Goal: Task Accomplishment & Management: Use online tool/utility

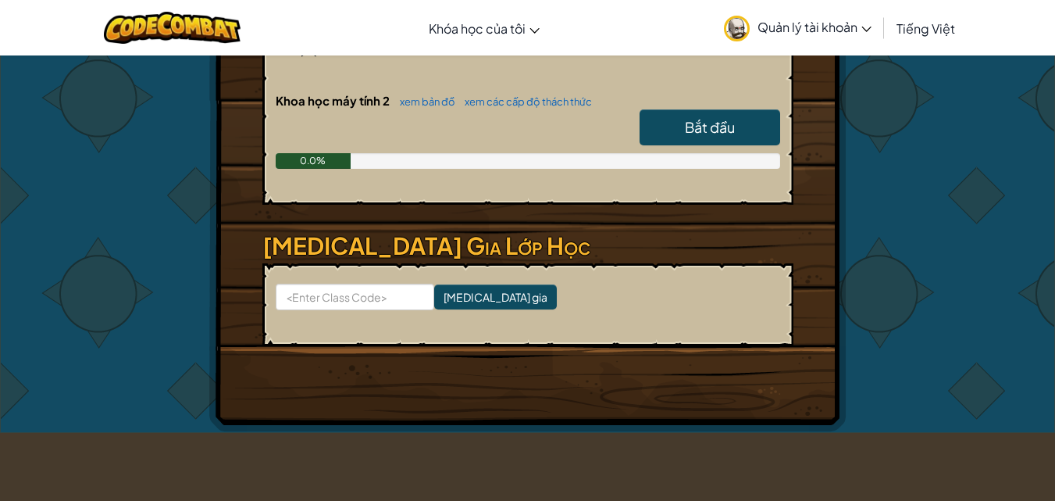
scroll to position [312, 0]
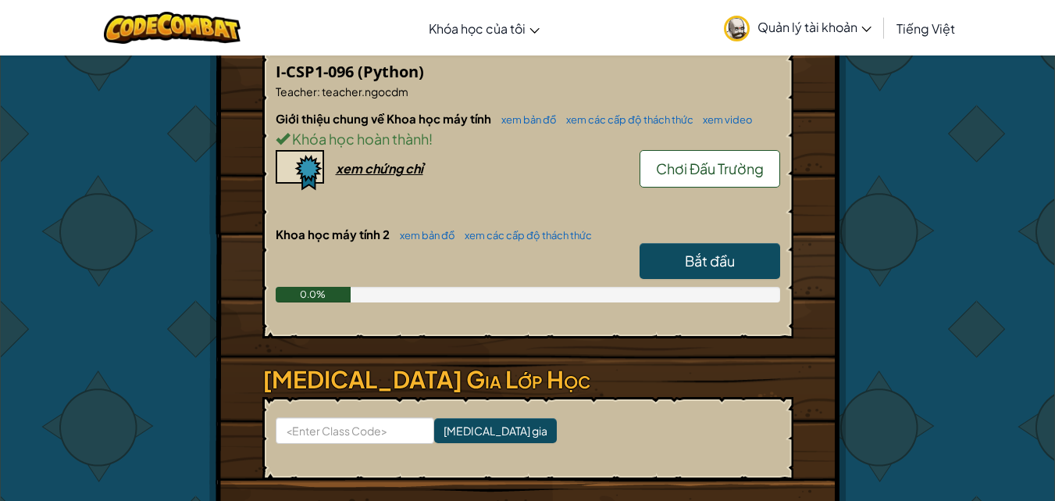
click at [718, 165] on span "Chơi Đấu Trường" at bounding box center [710, 168] width 108 height 18
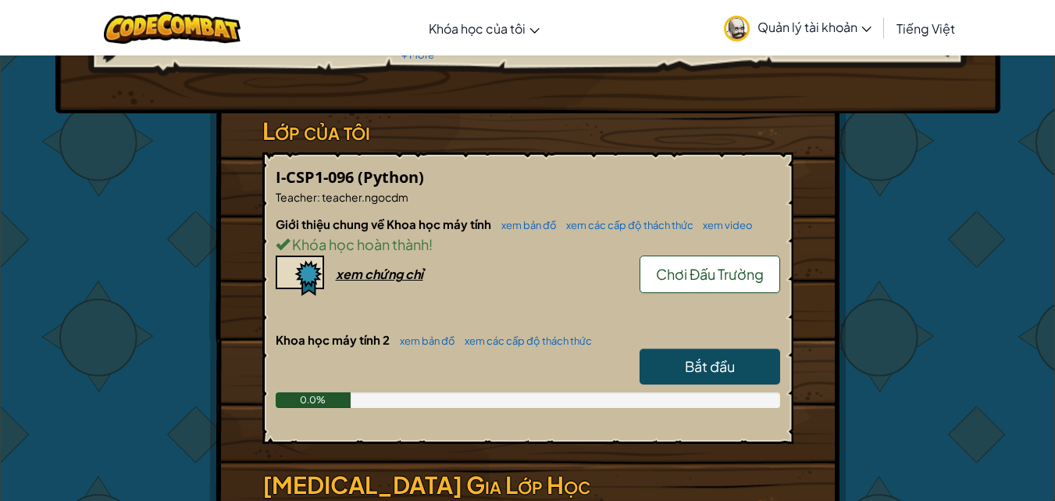
scroll to position [234, 0]
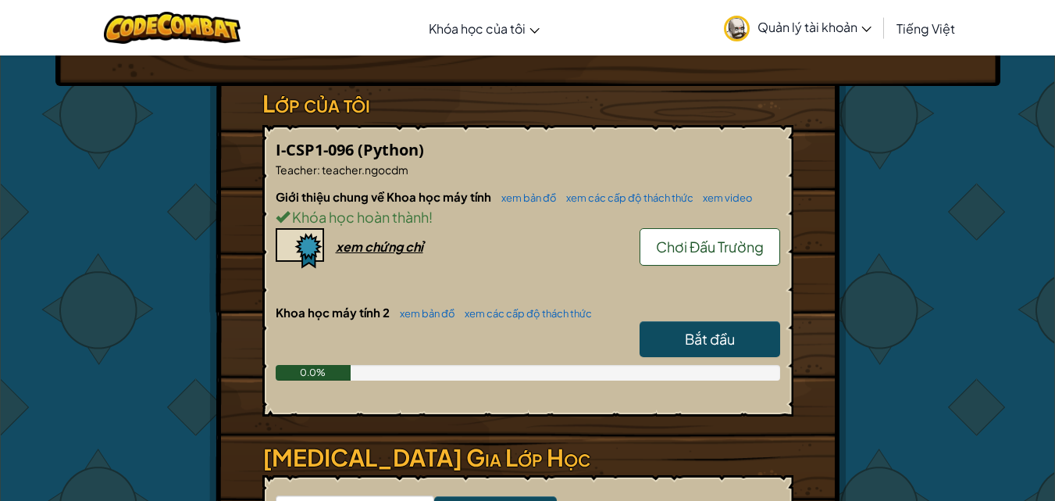
click at [690, 331] on span "Bắt đầu" at bounding box center [710, 339] width 50 height 18
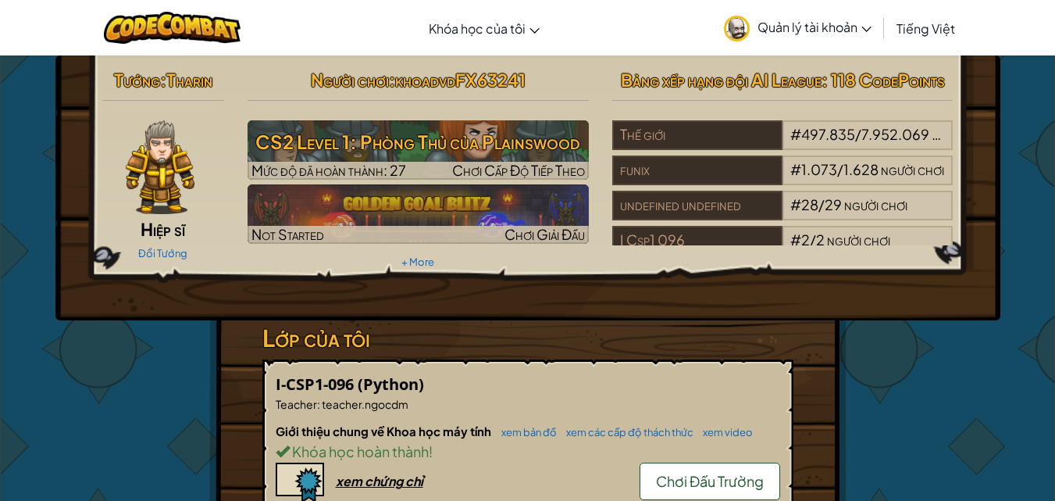
select select "vi"
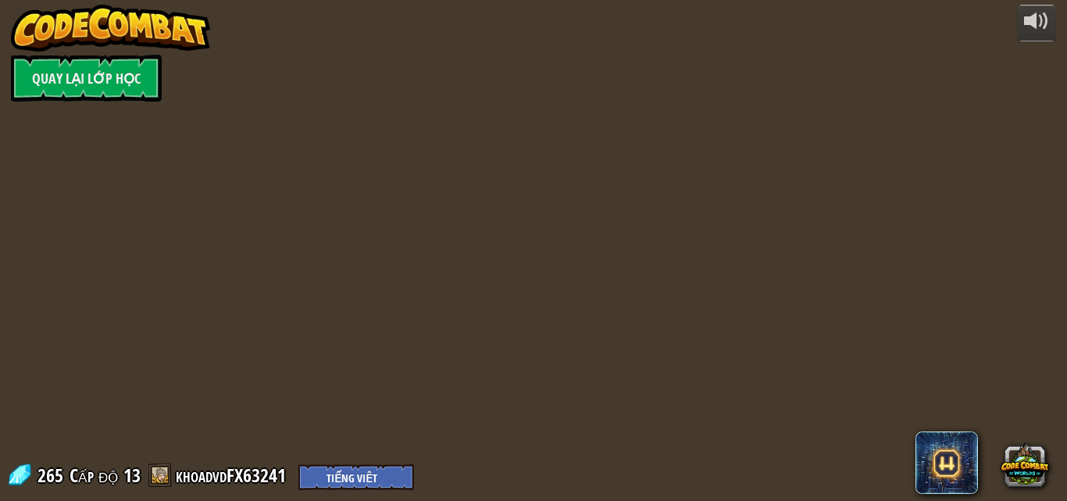
select select "vi"
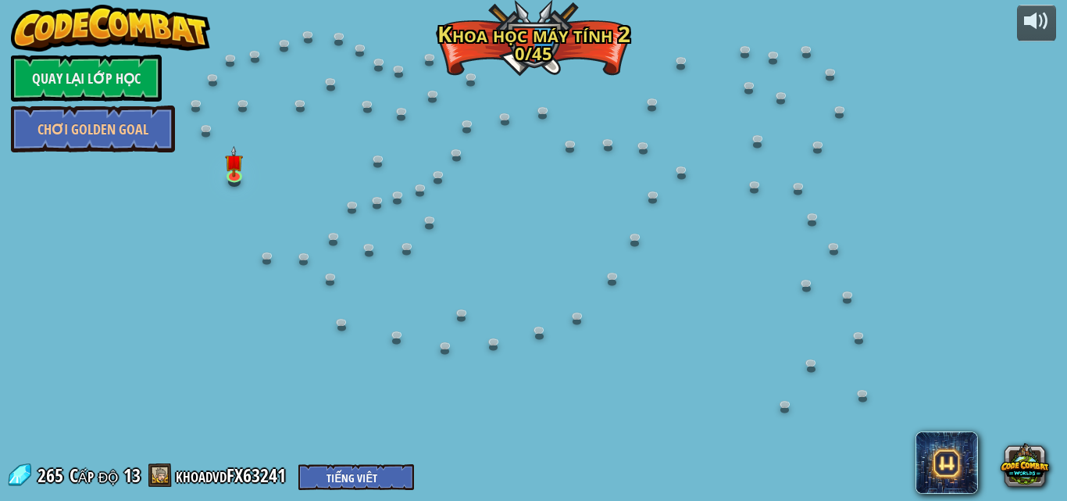
select select "vi"
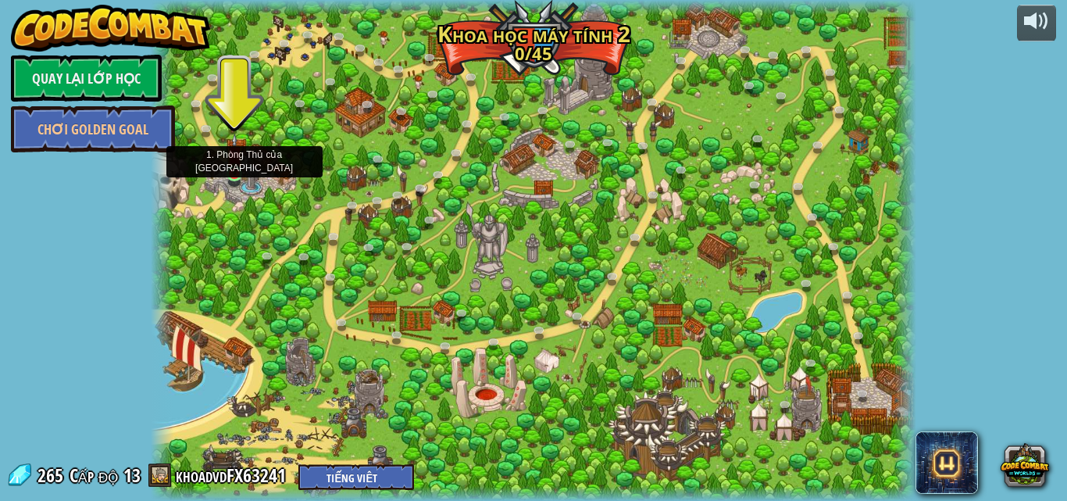
click at [226, 164] on img at bounding box center [235, 154] width 18 height 41
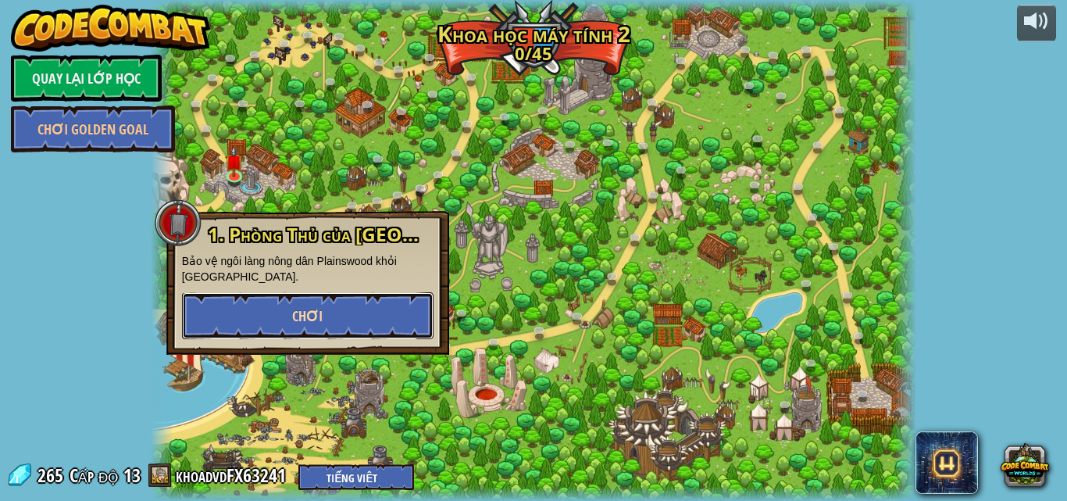
click at [254, 309] on button "Chơi" at bounding box center [307, 315] width 251 height 47
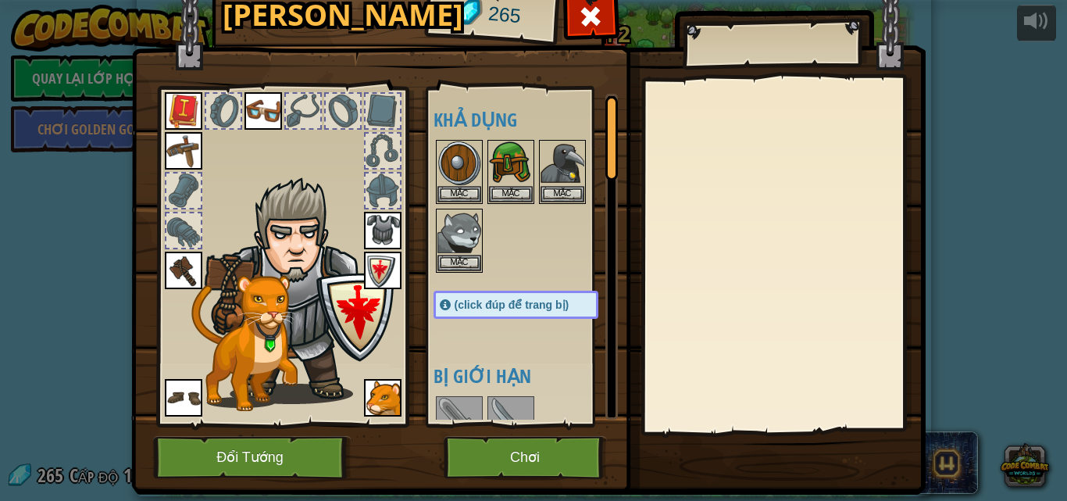
click at [494, 308] on span "(click đúp để trang bị)" at bounding box center [511, 304] width 115 height 12
click at [295, 460] on button "Đổi Tướng" at bounding box center [252, 457] width 198 height 43
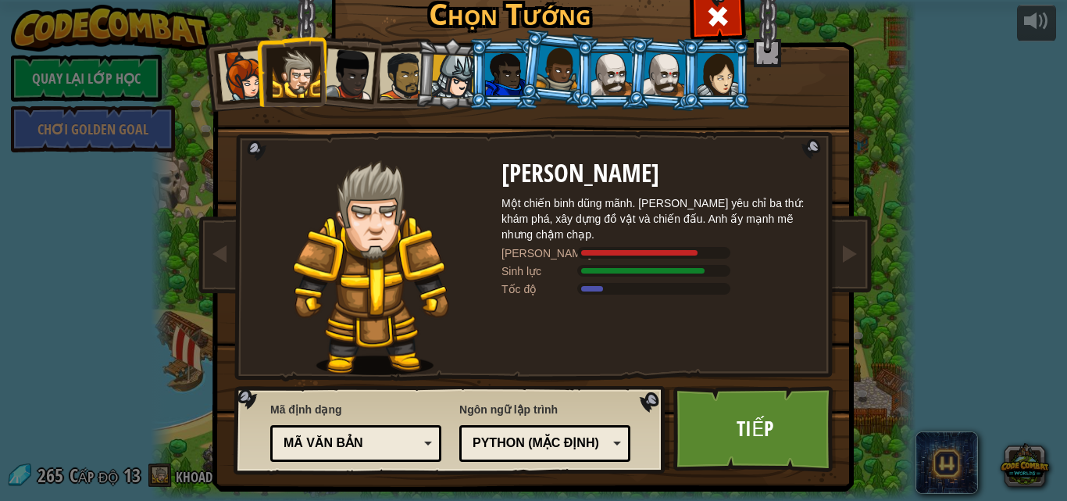
click at [499, 77] on div at bounding box center [505, 74] width 41 height 42
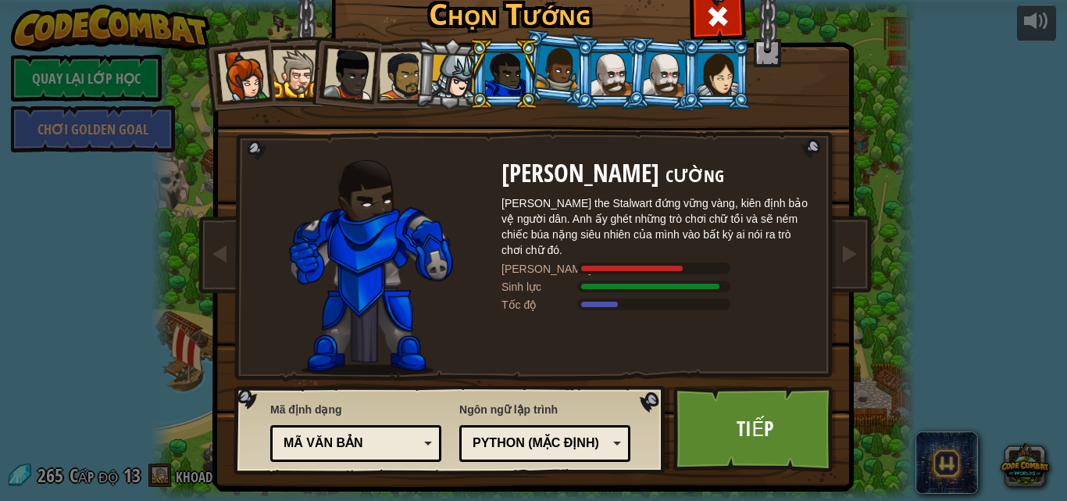
click at [547, 83] on div at bounding box center [558, 68] width 45 height 46
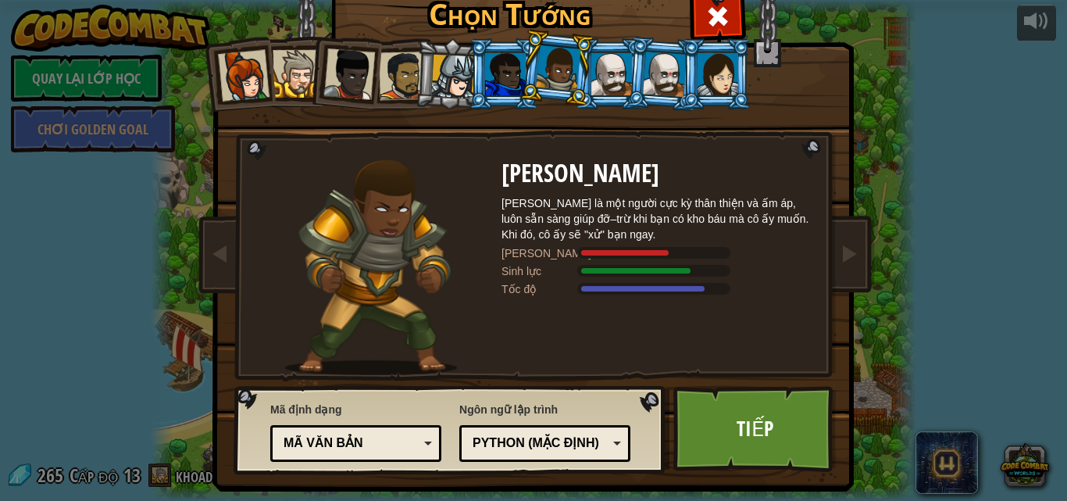
click at [605, 63] on div at bounding box center [611, 74] width 41 height 42
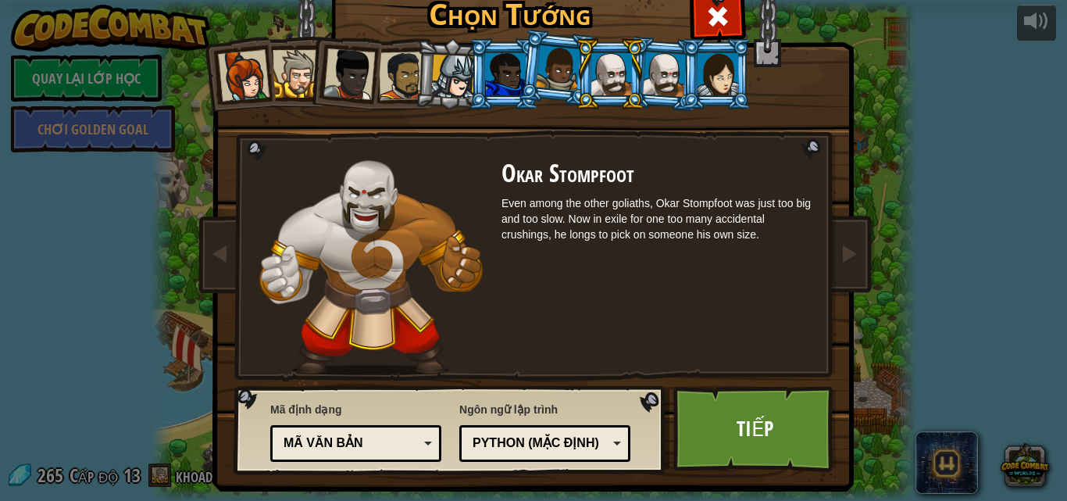
click at [401, 76] on div at bounding box center [403, 76] width 48 height 48
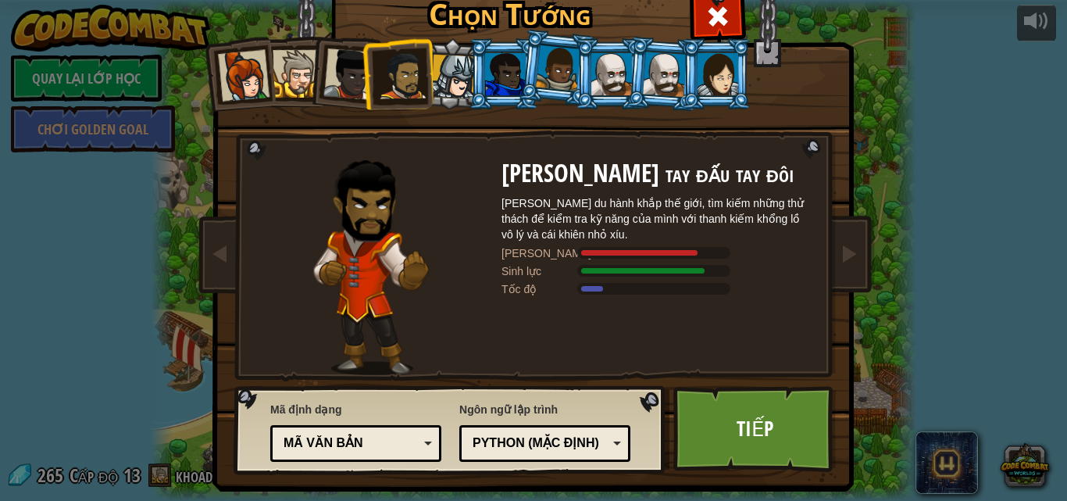
click at [363, 73] on li at bounding box center [398, 73] width 72 height 73
click at [338, 75] on div at bounding box center [349, 74] width 52 height 52
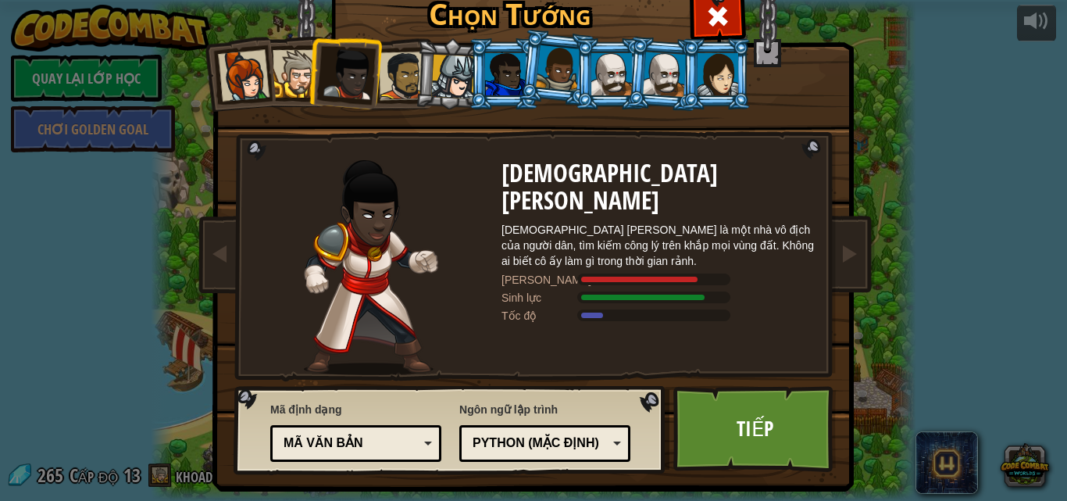
click at [666, 63] on div at bounding box center [665, 74] width 44 height 45
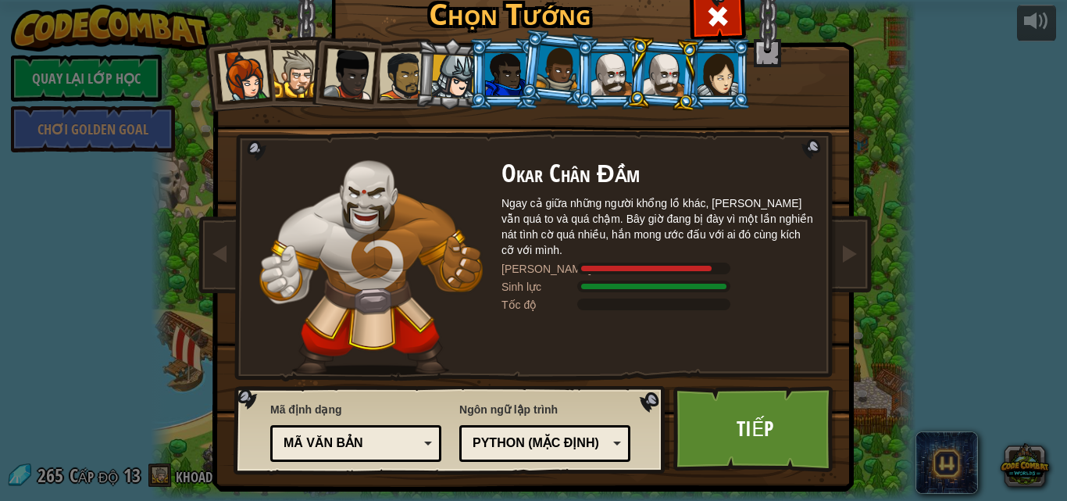
click at [608, 62] on div at bounding box center [611, 74] width 41 height 42
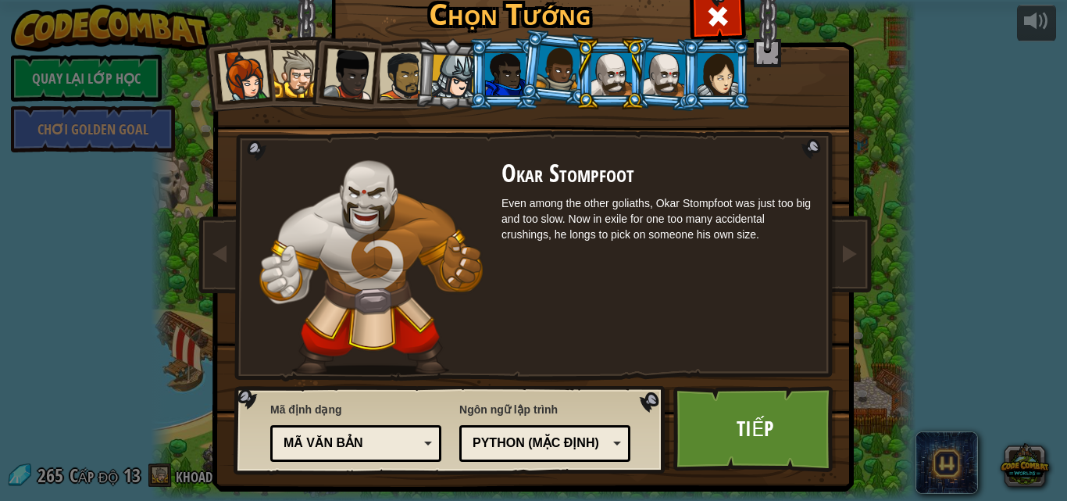
click at [554, 72] on div at bounding box center [558, 68] width 45 height 46
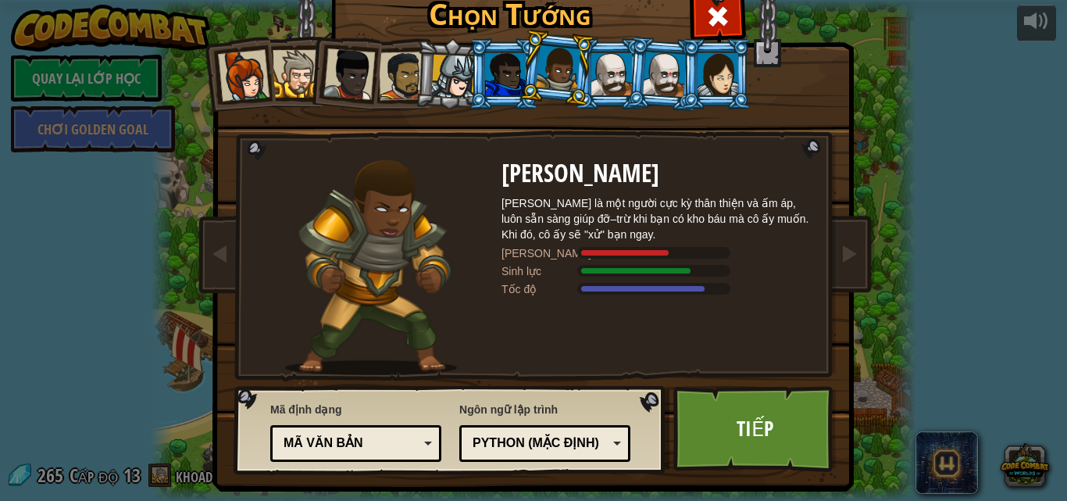
click at [514, 72] on div at bounding box center [505, 74] width 41 height 42
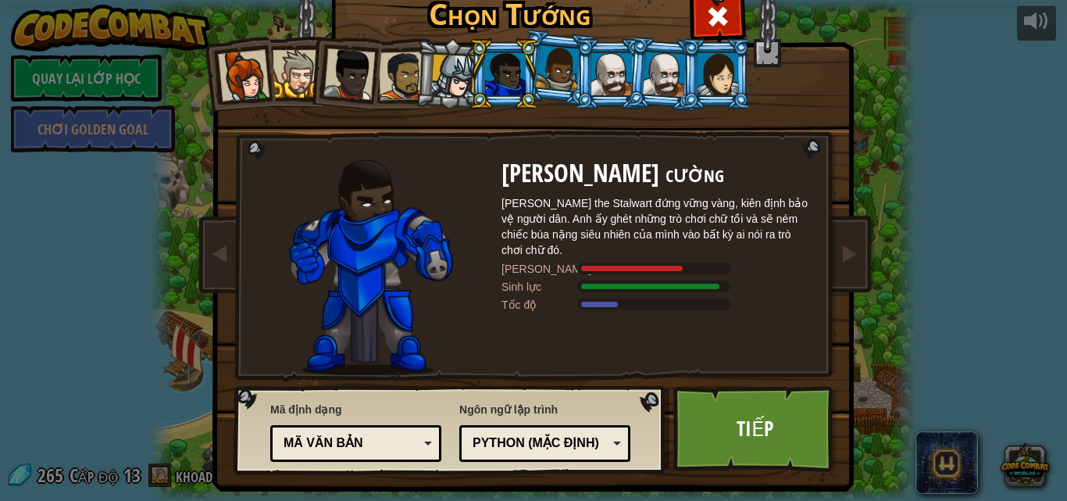
click at [528, 77] on li at bounding box center [504, 73] width 70 height 71
click at [517, 87] on div at bounding box center [505, 74] width 41 height 42
click at [515, 89] on div at bounding box center [505, 74] width 41 height 42
click at [567, 74] on div at bounding box center [558, 68] width 45 height 46
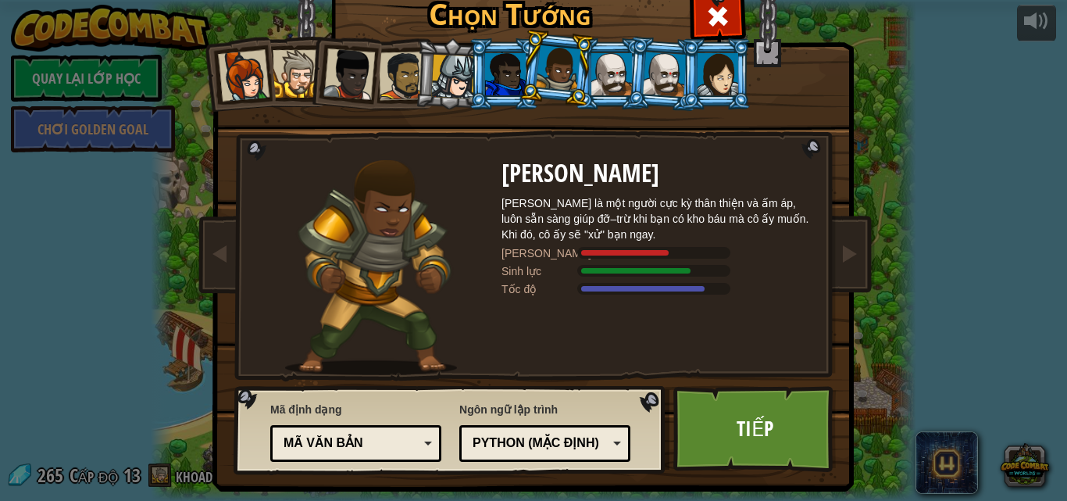
click at [622, 59] on div at bounding box center [611, 74] width 41 height 42
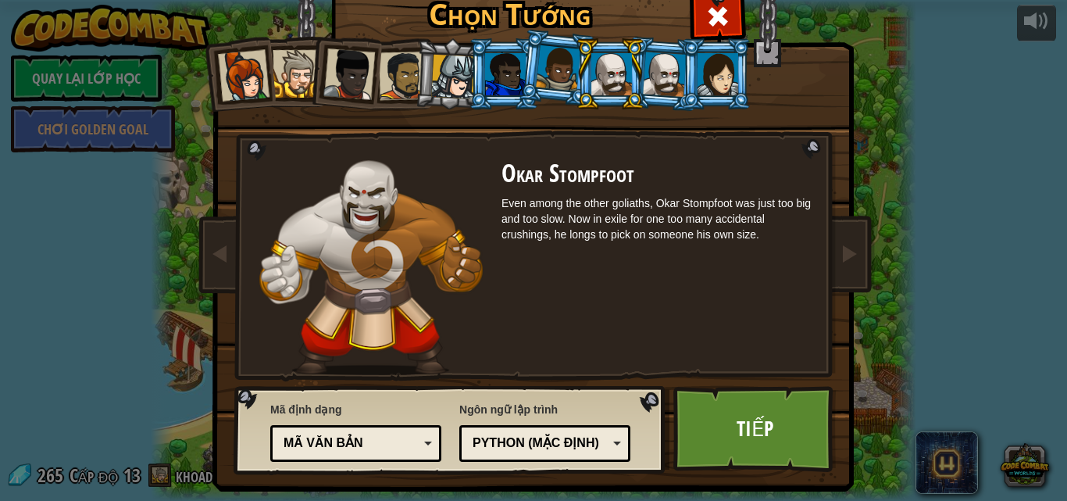
click at [622, 59] on div at bounding box center [611, 74] width 41 height 42
click at [661, 59] on div at bounding box center [665, 74] width 44 height 45
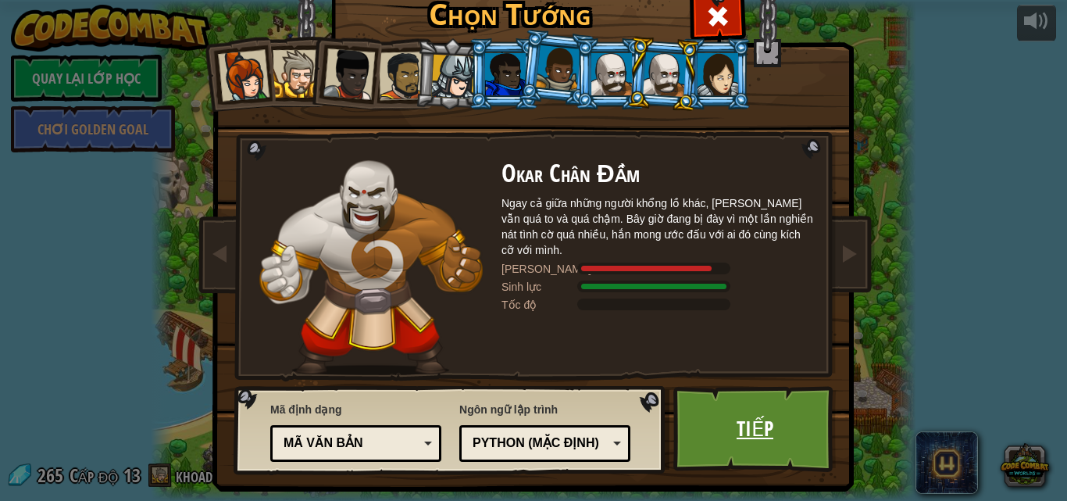
click at [726, 415] on link "Tiếp" at bounding box center [754, 429] width 163 height 86
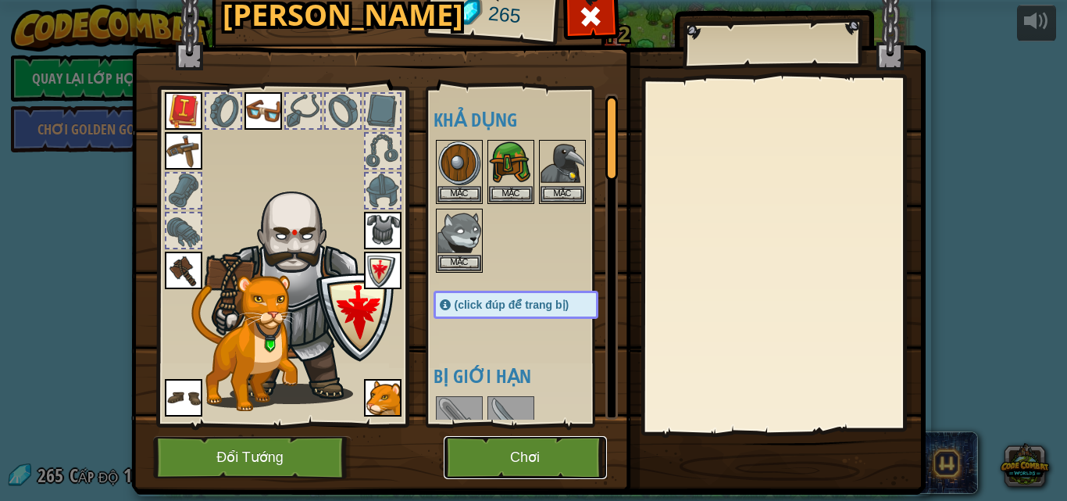
click at [526, 467] on button "Chơi" at bounding box center [525, 457] width 163 height 43
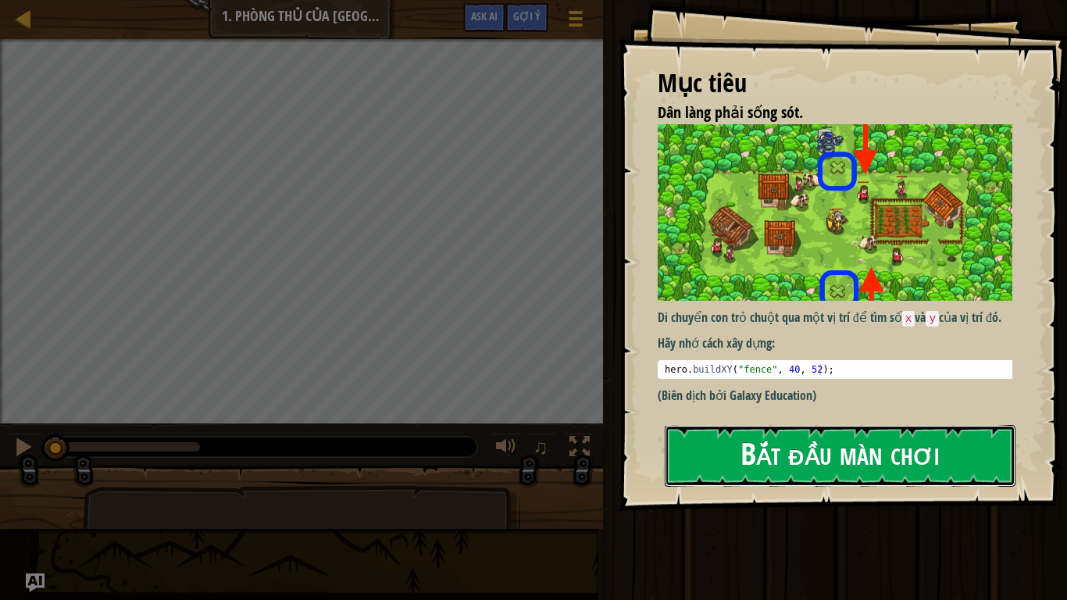
click at [758, 451] on button "Bắt đầu màn chơi" at bounding box center [840, 456] width 351 height 62
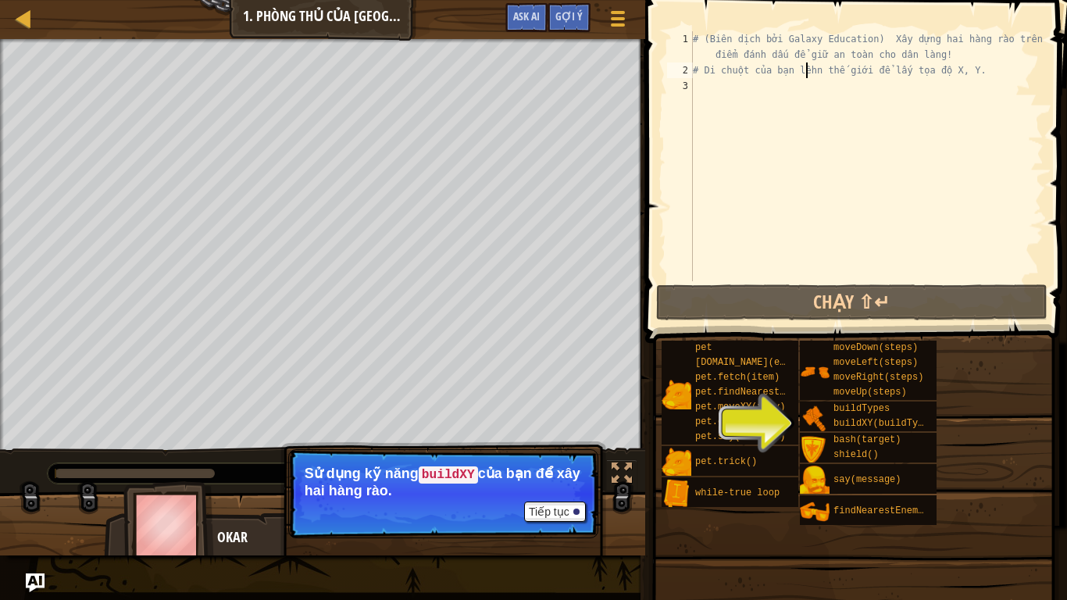
type textarea "h"
drag, startPoint x: 799, startPoint y: 63, endPoint x: 818, endPoint y: 81, distance: 26.0
click at [807, 66] on div "# (Biên dịch bởi Galaxy Education) Xây dựng hai hàng rào trên các điểm đánh dấu…" at bounding box center [867, 179] width 354 height 297
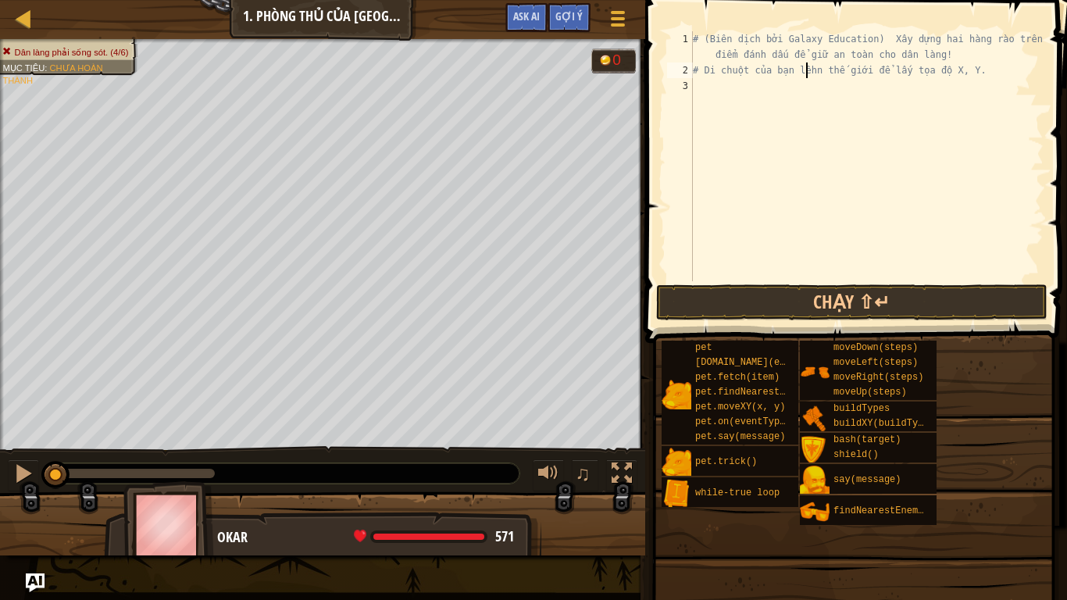
click at [701, 83] on div "# (Biên dịch bởi Galaxy Education) Xây dựng hai hàng rào trên các điểm đánh dấu…" at bounding box center [867, 179] width 354 height 297
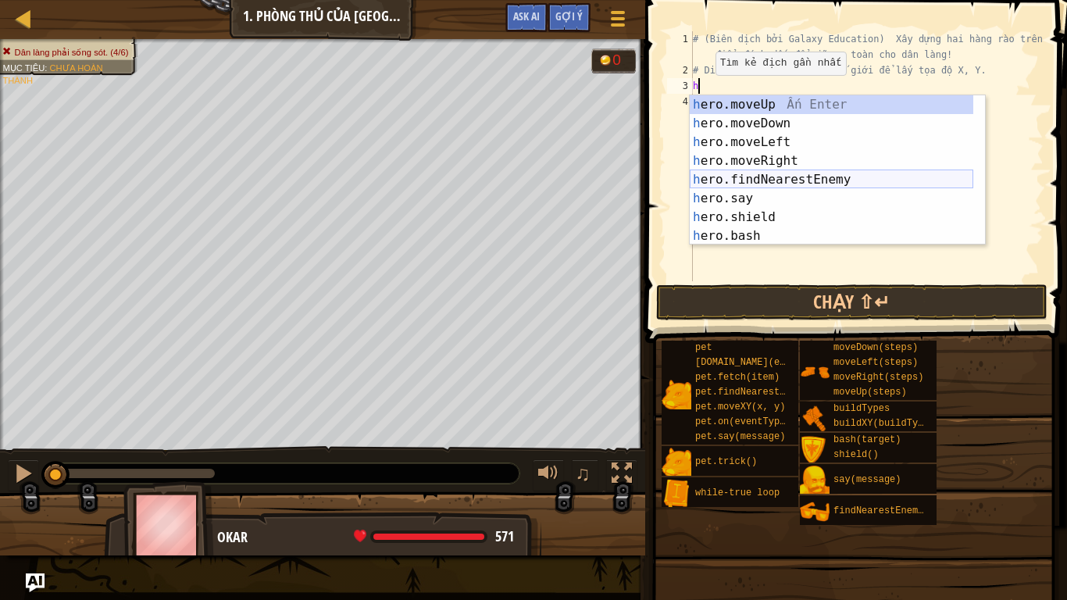
scroll to position [47, 0]
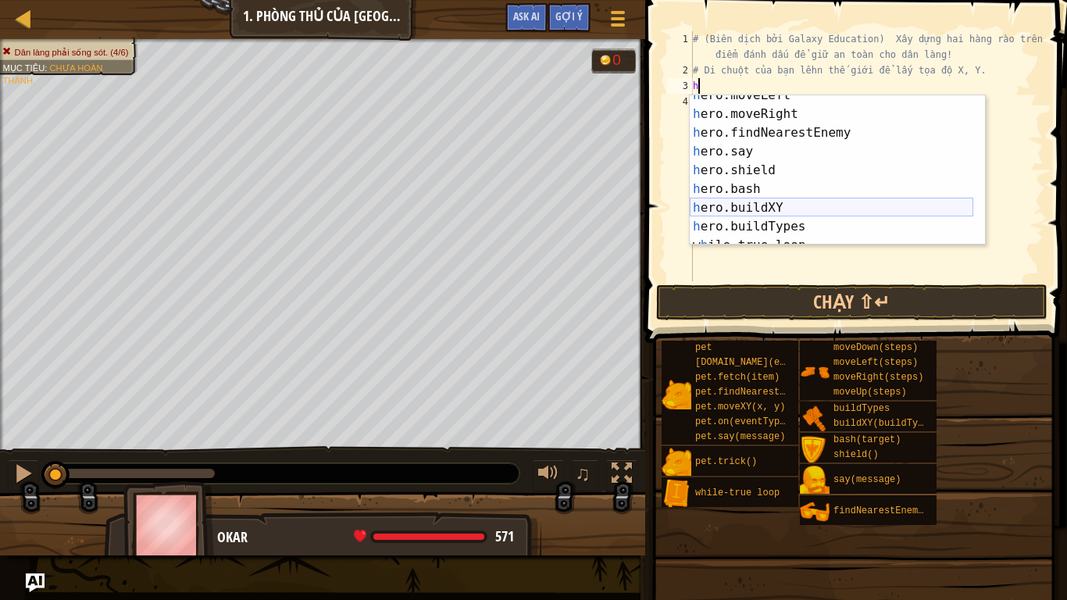
click at [733, 205] on div "h ero.moveLeft Ấn Enter h ero.moveRight Ấn Enter h ero.findNearestEnemy Ấn Ente…" at bounding box center [831, 179] width 283 height 187
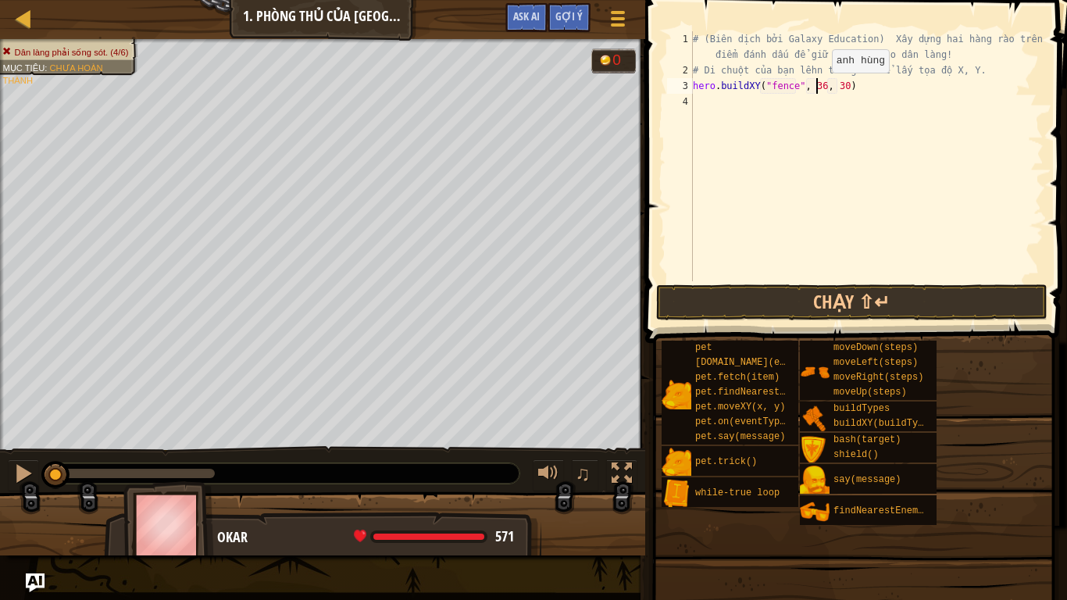
click at [818, 88] on div "# (Biên dịch bởi Galaxy Education) Xây dựng hai hàng rào trên các điểm đánh dấu…" at bounding box center [867, 179] width 354 height 297
click at [838, 92] on div "# (Biên dịch bởi Galaxy Education) Xây dựng hai hàng rào trên các điểm đánh dấu…" at bounding box center [867, 179] width 354 height 297
type textarea "hero.buildXY("fence", 39, 34)"
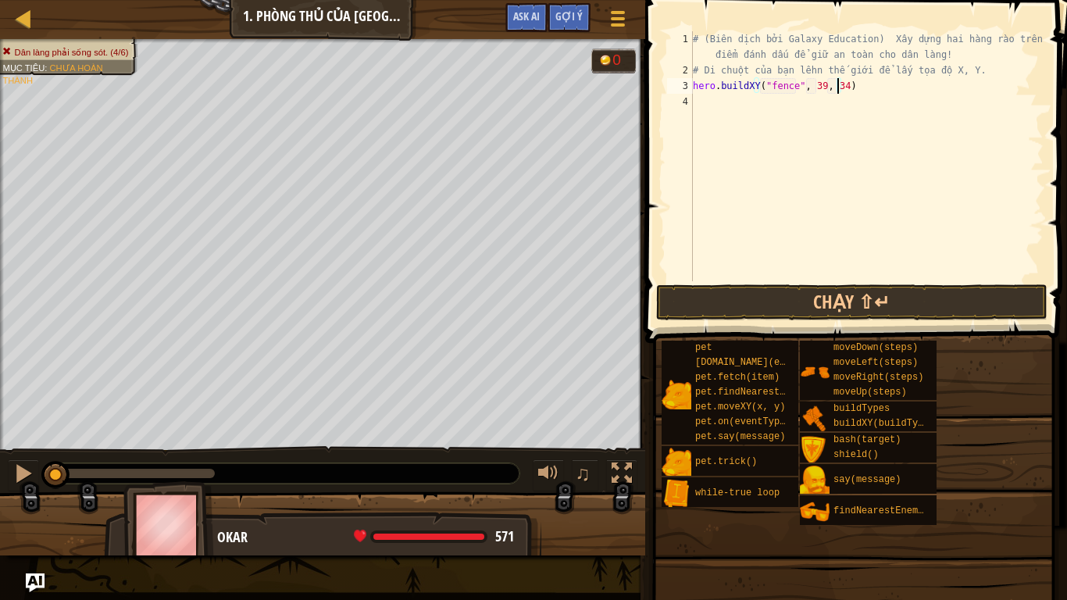
click at [698, 108] on div "# (Biên dịch bởi Galaxy Education) Xây dựng hai hàng rào trên các điểm đánh dấu…" at bounding box center [867, 179] width 354 height 297
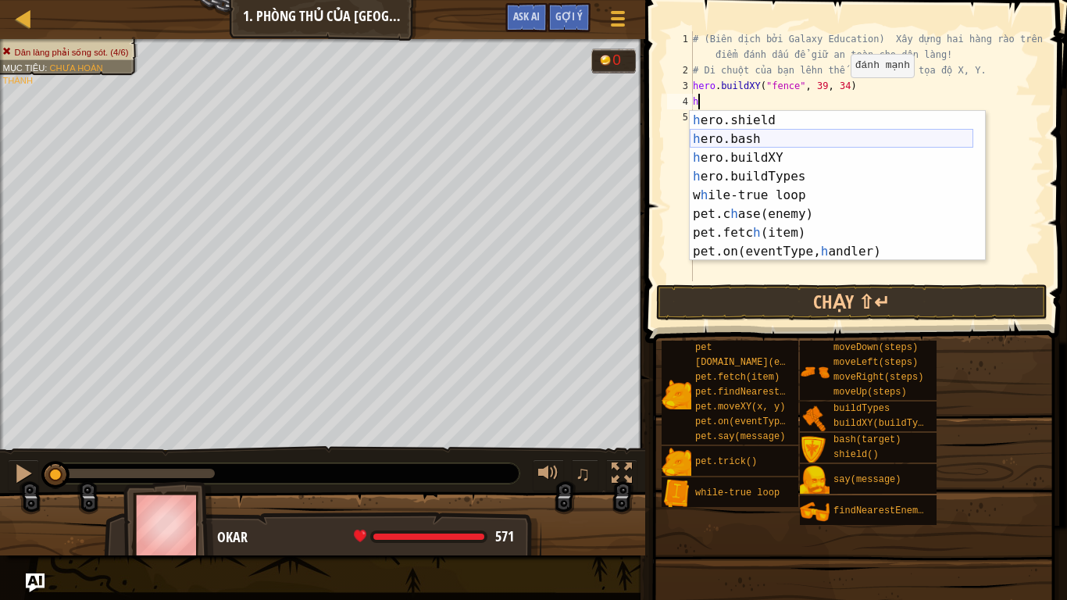
scroll to position [66, 0]
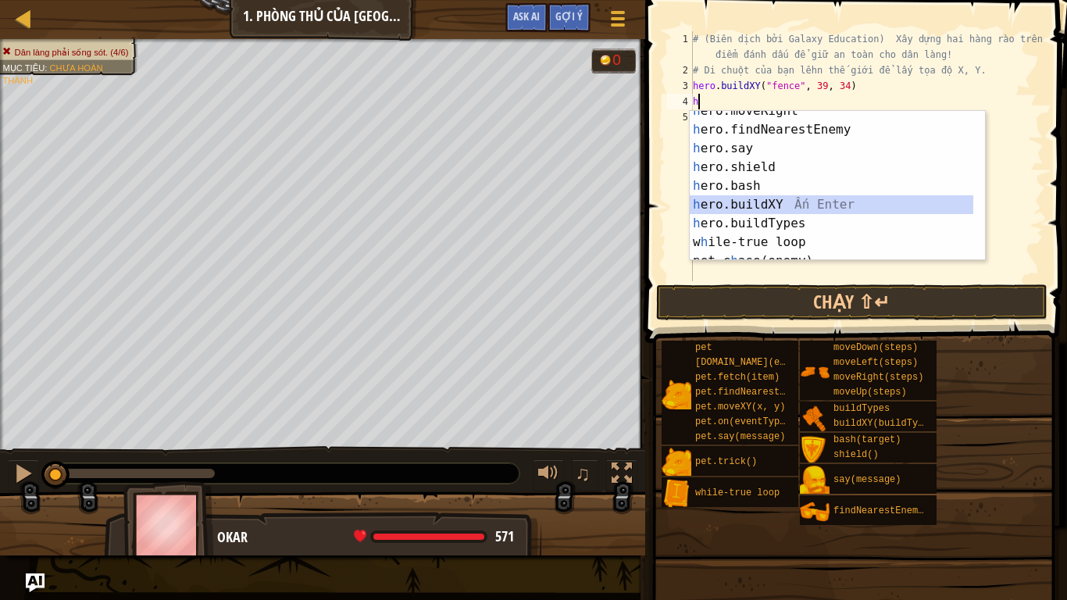
click at [746, 208] on div "h ero.moveRight Ấn Enter h ero.findNearestEnemy Ấn Enter h ero.say Ấn Enter h e…" at bounding box center [831, 195] width 283 height 187
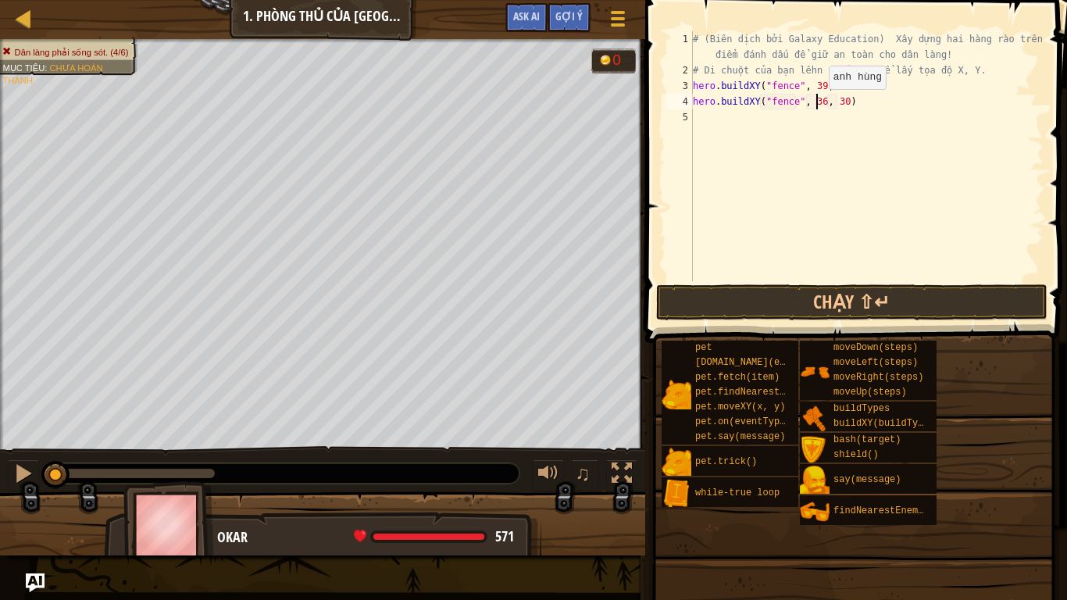
click at [815, 105] on div "# (Biên dịch bởi Galaxy Education) Xây dựng hai hàng rào trên các điểm đánh dấu…" at bounding box center [867, 179] width 354 height 297
click at [839, 102] on div "# (Biên dịch bởi Galaxy Education) Xây dựng hai hàng rào trên các điểm đánh dấu…" at bounding box center [867, 179] width 354 height 297
click at [831, 109] on div "# (Biên dịch bởi Galaxy Education) Xây dựng hai hàng rào trên các điểm đánh dấu…" at bounding box center [867, 179] width 354 height 297
click at [836, 109] on div "# (Biên dịch bởi Galaxy Education) Xây dựng hai hàng rào trên các điểm đánh dấu…" at bounding box center [867, 179] width 354 height 297
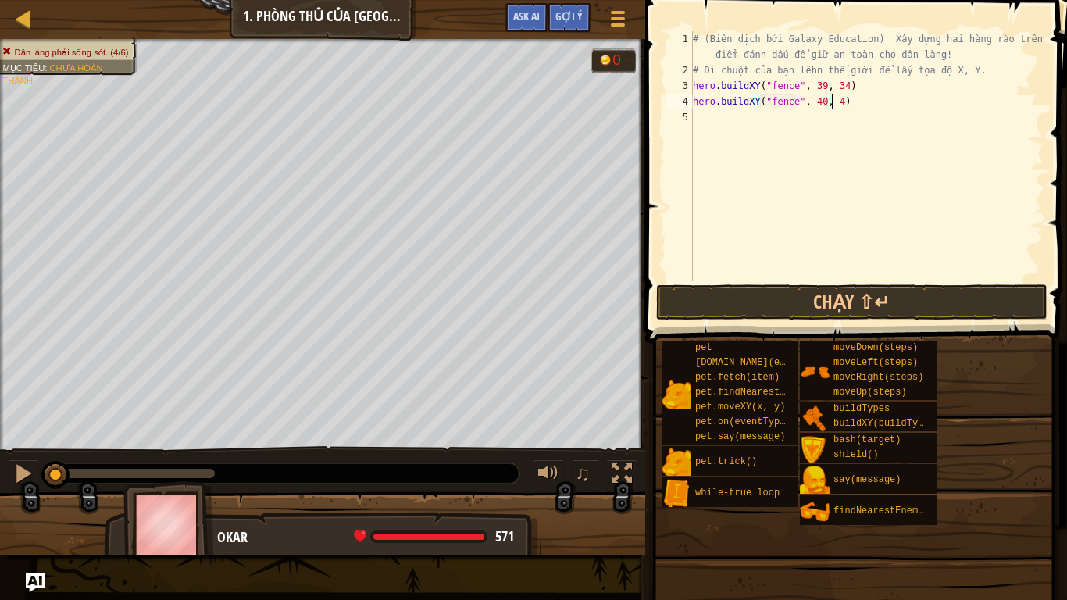
scroll to position [7, 11]
click at [833, 297] on button "Chạy ⇧↵" at bounding box center [851, 302] width 391 height 36
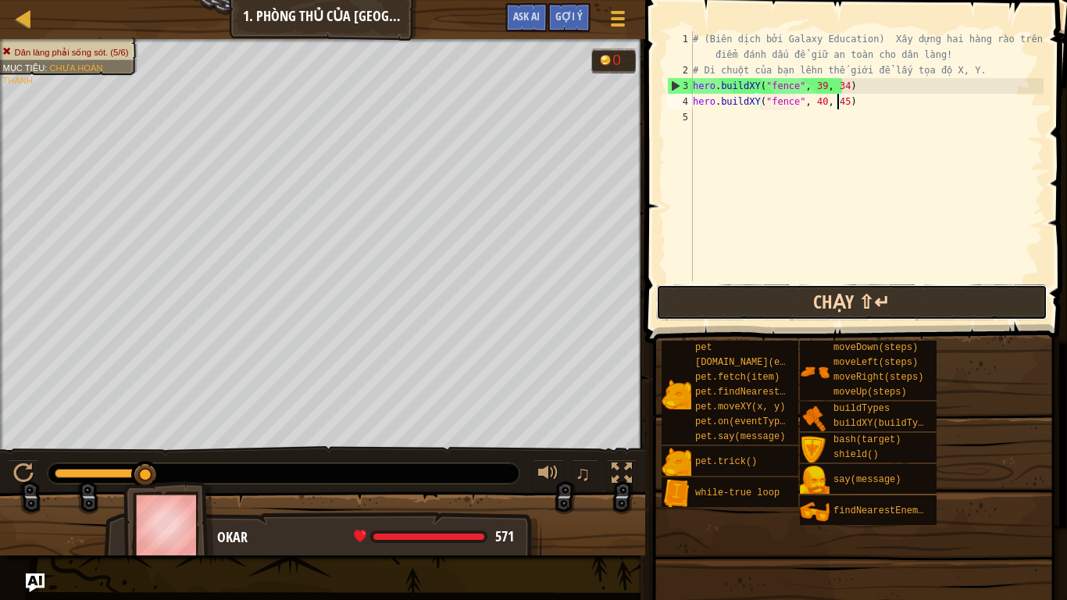
click at [815, 301] on button "Chạy ⇧↵" at bounding box center [851, 302] width 391 height 36
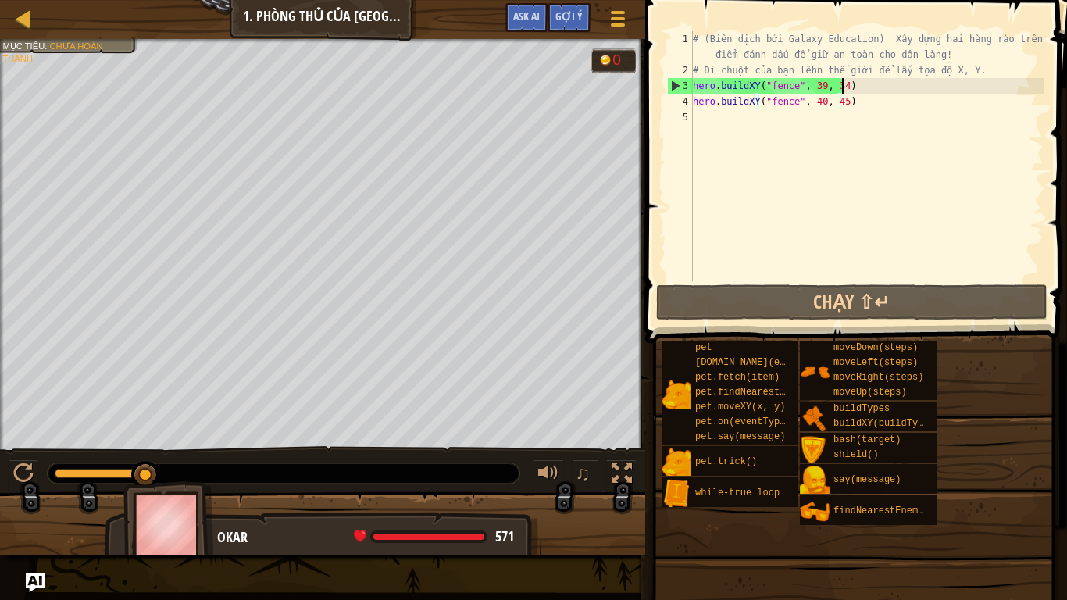
click at [863, 86] on div "# (Biên dịch bởi Galaxy Education) Xây dựng hai hàng rào trên các điểm đánh dấu…" at bounding box center [867, 179] width 354 height 297
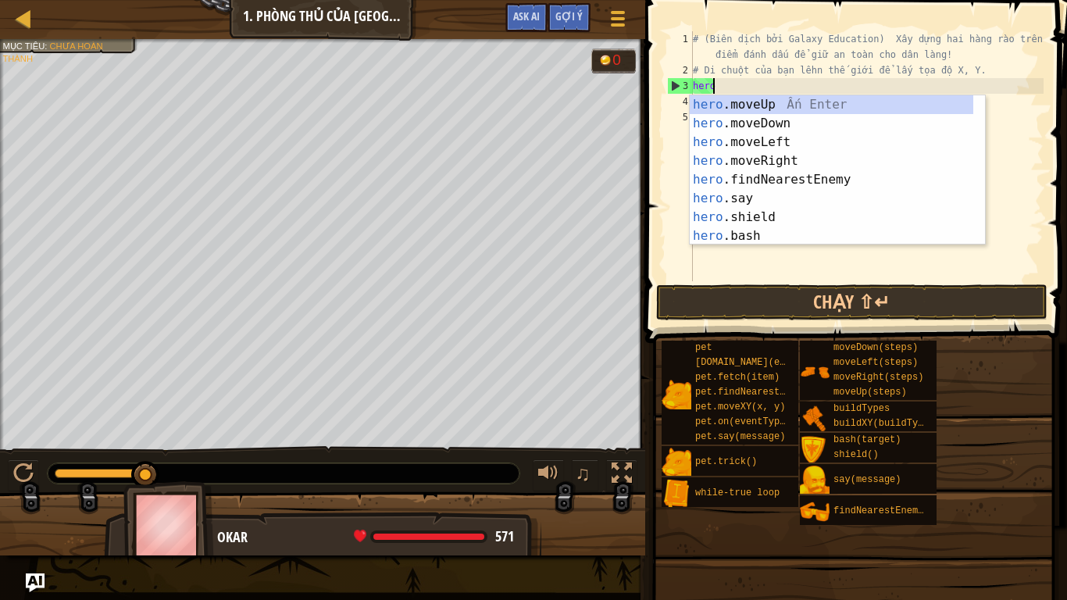
scroll to position [7, 1]
type textarea "h"
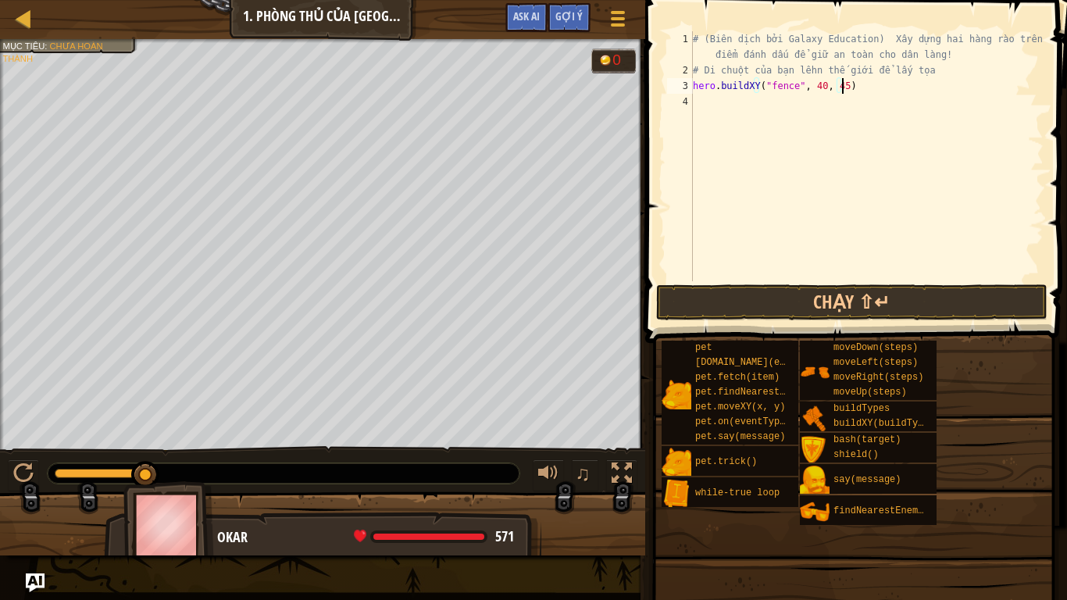
click at [865, 86] on div "# (Biên dịch bởi Galaxy Education) Xây dựng hai hàng rào trên các điểm đánh dấu…" at bounding box center [867, 179] width 354 height 297
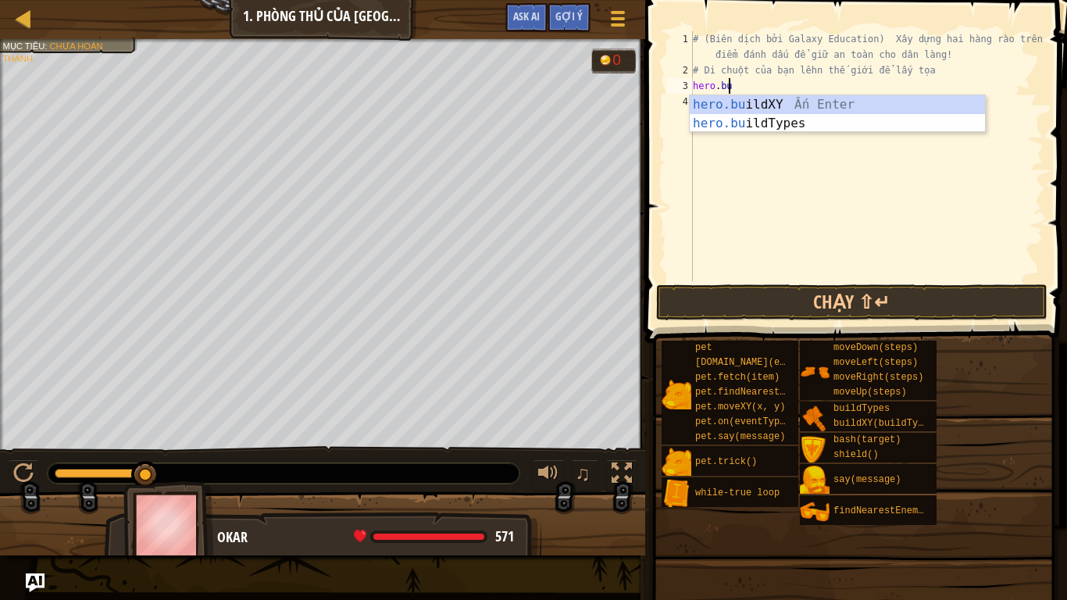
type textarea "h"
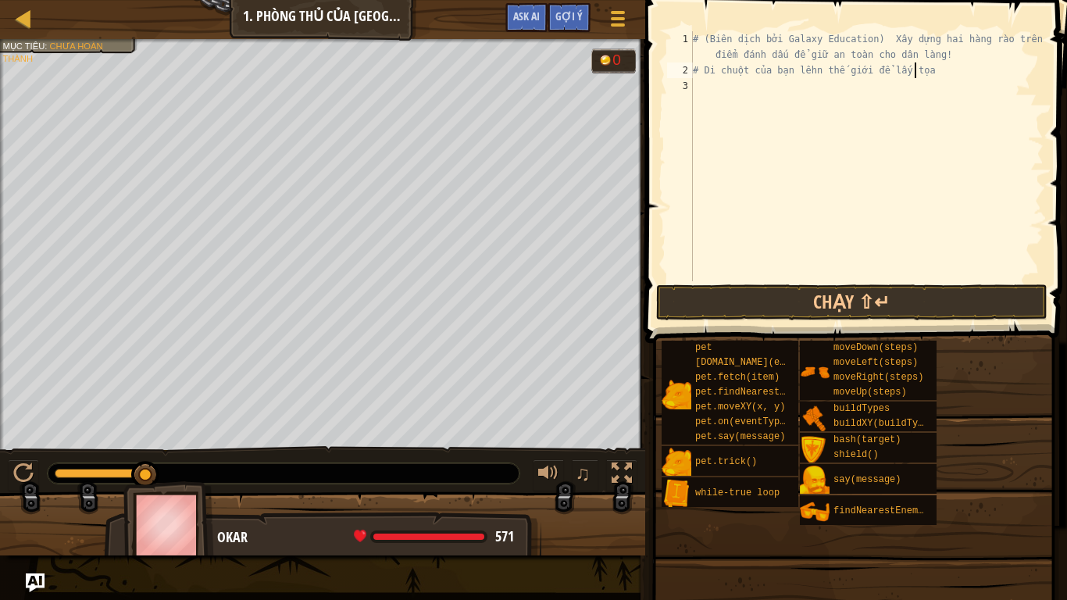
type textarea "# Di chuột của bạn lêhn thế giới để lấy"
click at [712, 90] on div "# (Biên dịch bởi Galaxy Education) Xây dựng hai hàng rào trên các điểm đánh dấu…" at bounding box center [867, 179] width 354 height 297
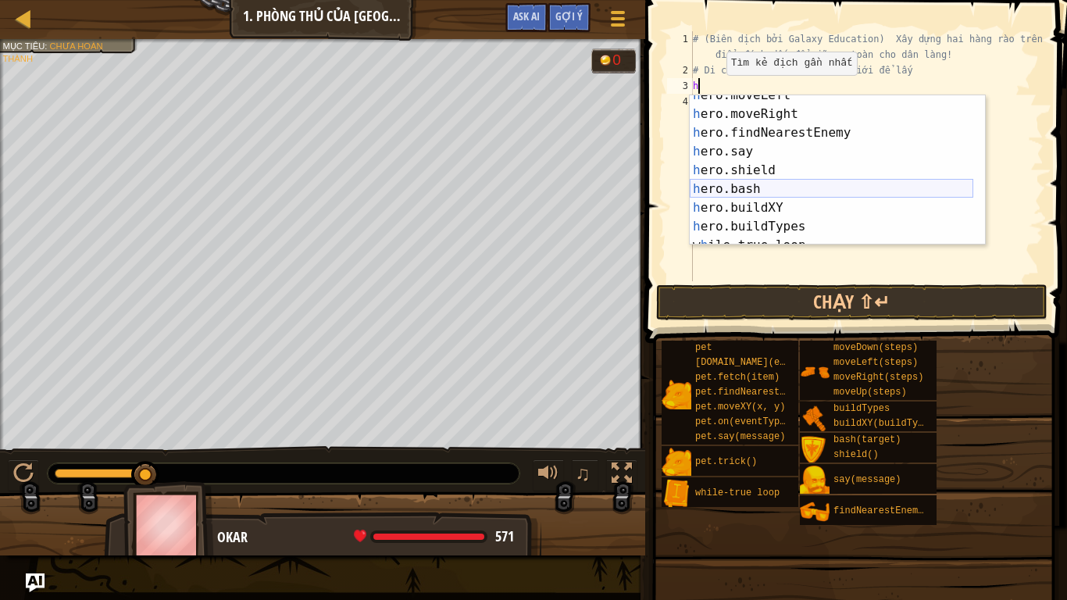
scroll to position [47, 0]
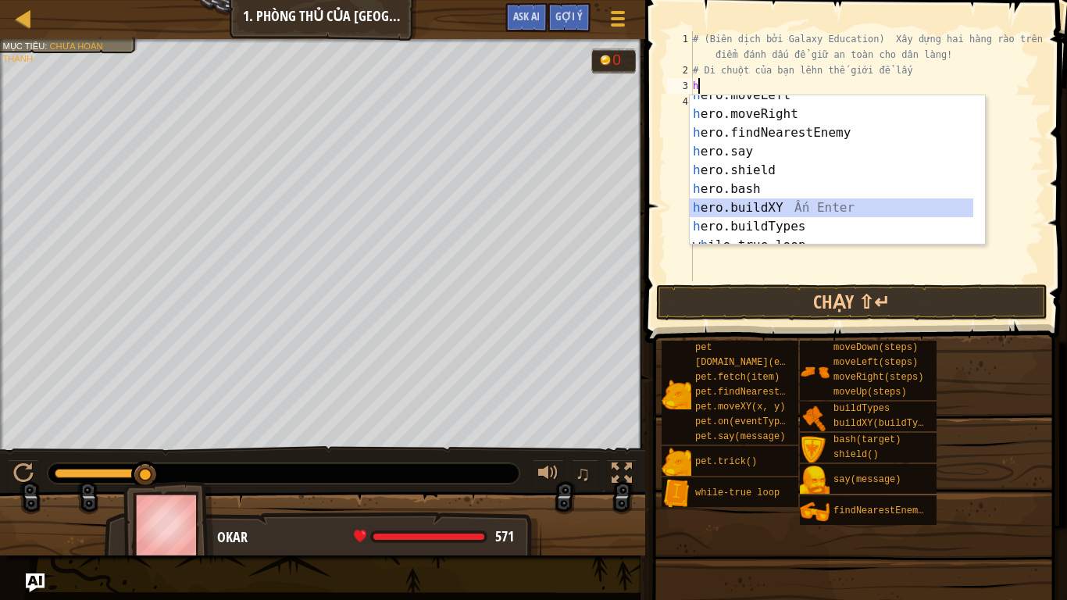
click at [740, 212] on div "h ero.moveLeft Ấn Enter h ero.moveRight Ấn Enter h ero.findNearestEnemy Ấn Ente…" at bounding box center [831, 179] width 283 height 187
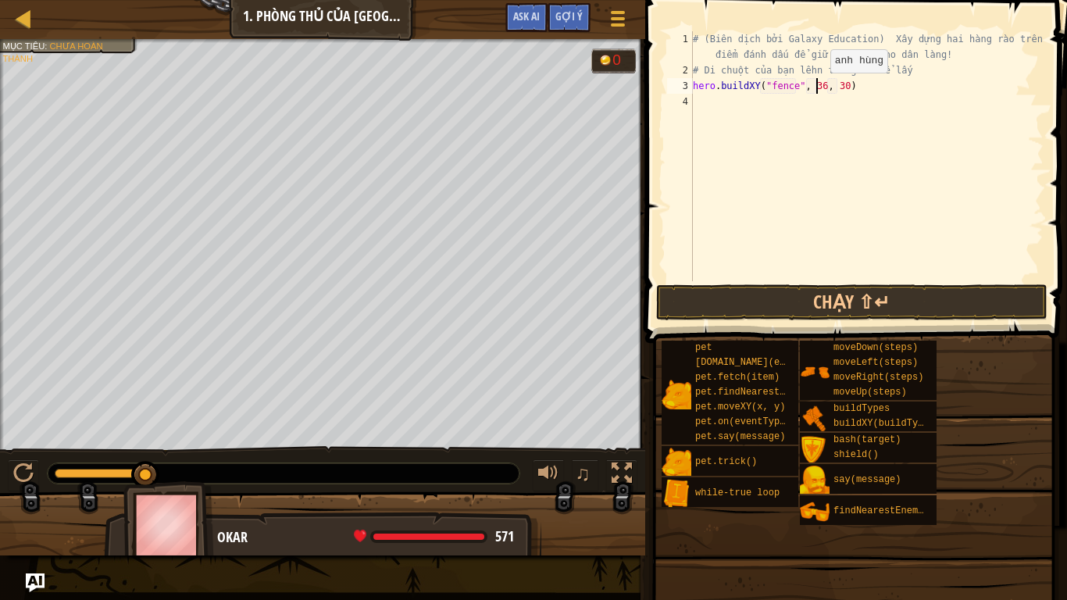
click at [817, 88] on div "# (Biên dịch bởi Galaxy Education) Xây dựng hai hàng rào trên các điểm đánh dấu…" at bounding box center [867, 179] width 354 height 297
click at [838, 86] on div "# (Biên dịch bởi Galaxy Education) Xây dựng hai hàng rào trên các điểm đánh dấu…" at bounding box center [867, 179] width 354 height 297
type textarea "hero.buildXY("fence", 40, 53)"
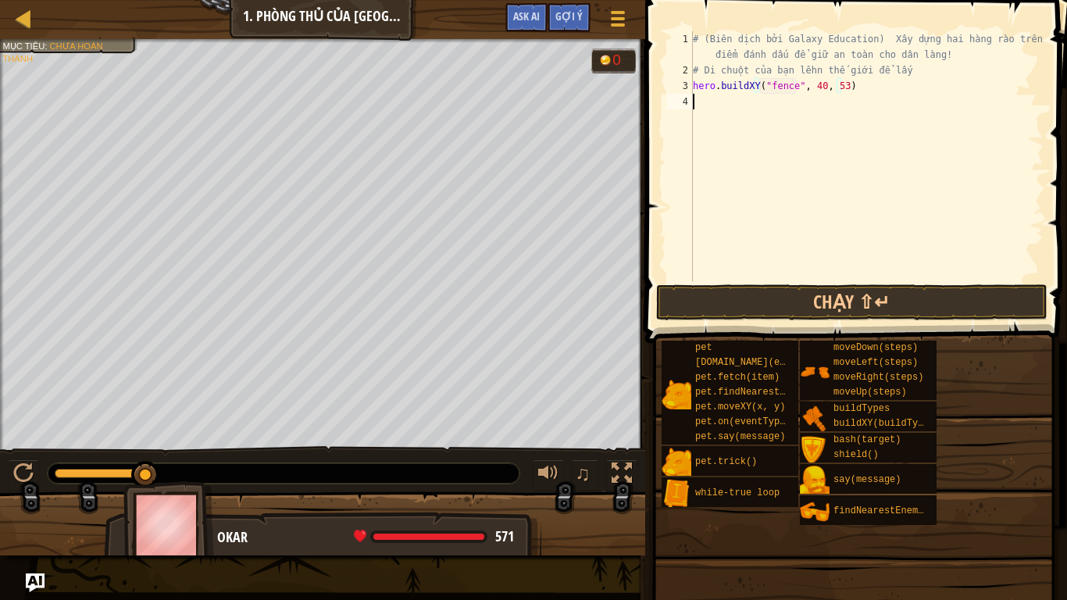
click at [700, 100] on div "# (Biên dịch bởi Galaxy Education) Xây dựng hai hàng rào trên các điểm đánh dấu…" at bounding box center [867, 179] width 354 height 297
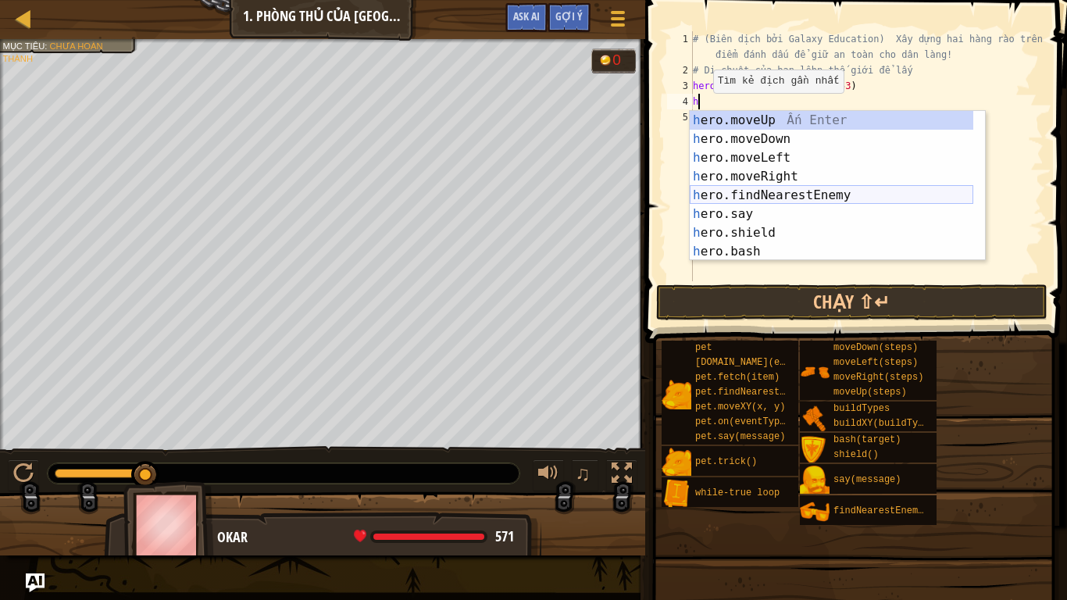
scroll to position [47, 0]
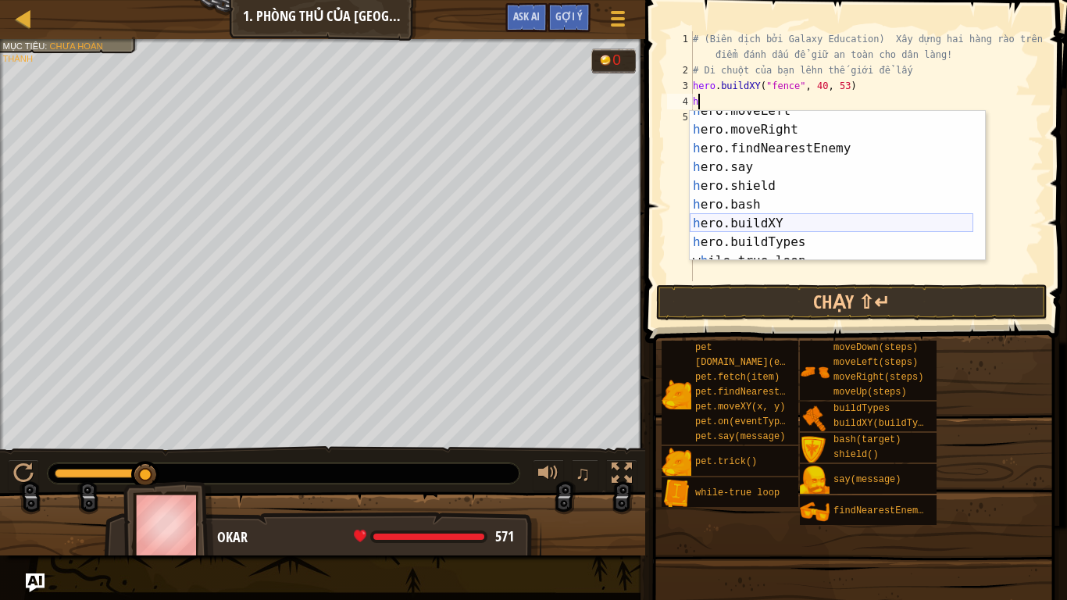
drag, startPoint x: 740, startPoint y: 227, endPoint x: 733, endPoint y: 231, distance: 8.7
click at [735, 232] on div "h ero.moveLeft Ấn Enter h ero.moveRight Ấn Enter h ero.findNearestEnemy Ấn Ente…" at bounding box center [831, 195] width 283 height 187
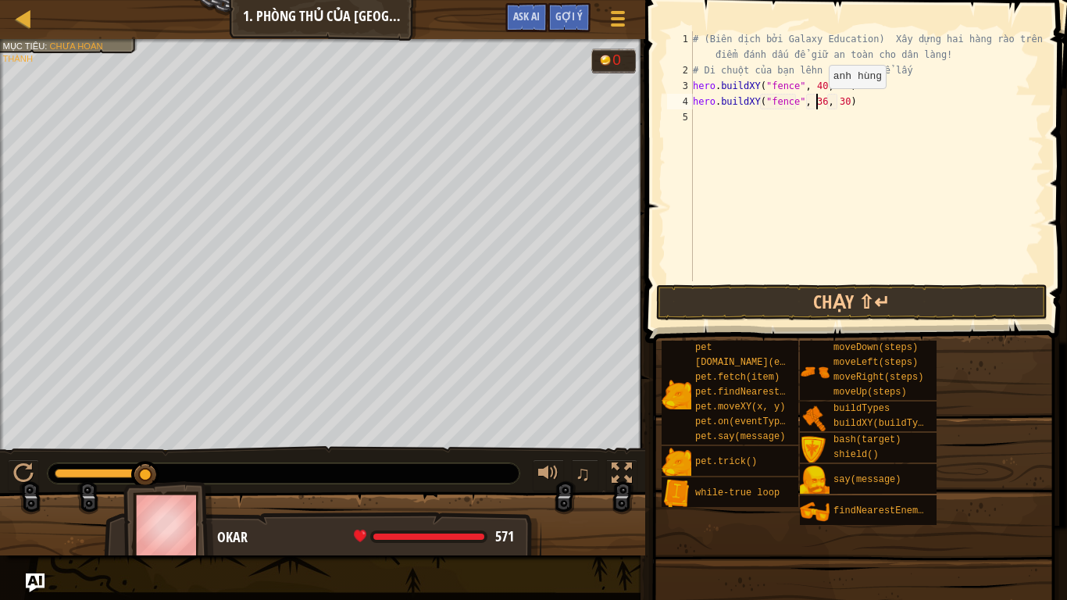
click at [815, 104] on div "# (Biên dịch bởi Galaxy Education) Xây dựng hai hàng rào trên các điểm đánh dấu…" at bounding box center [867, 179] width 354 height 297
type textarea "hero.buildXY("fence",, 30)"
click at [853, 112] on div "# (Biên dịch bởi Galaxy Education) Xây dựng hai hàng rào trên các điểm đánh dấu…" at bounding box center [867, 179] width 354 height 297
click at [848, 103] on div "# (Biên dịch bởi Galaxy Education) Xây dựng hai hàng rào trên các điểm đánh dấu…" at bounding box center [867, 179] width 354 height 297
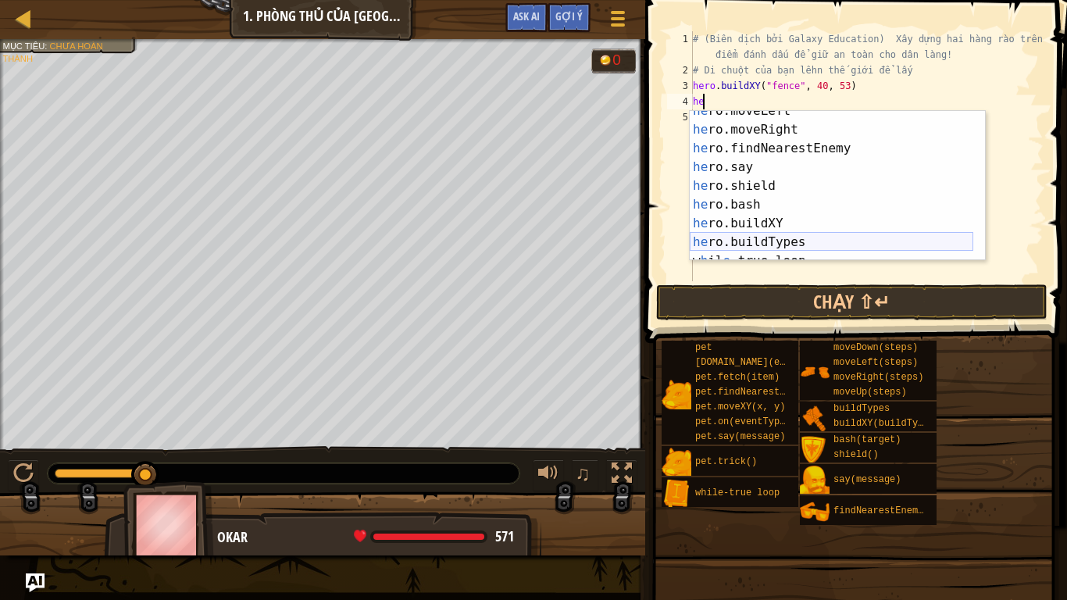
click at [762, 240] on div "he ro.moveLeft Ấn Enter he ro.moveRight Ấn Enter he ro.findNearestEnemy Ấn Ente…" at bounding box center [831, 195] width 283 height 187
click at [753, 226] on div "he ro.moveLeft Ấn Enter he ro.moveRight Ấn Enter he ro.findNearestEnemy Ấn Ente…" at bounding box center [831, 195] width 283 height 187
type textarea "hero.buildXY("fence", 36, 30)"
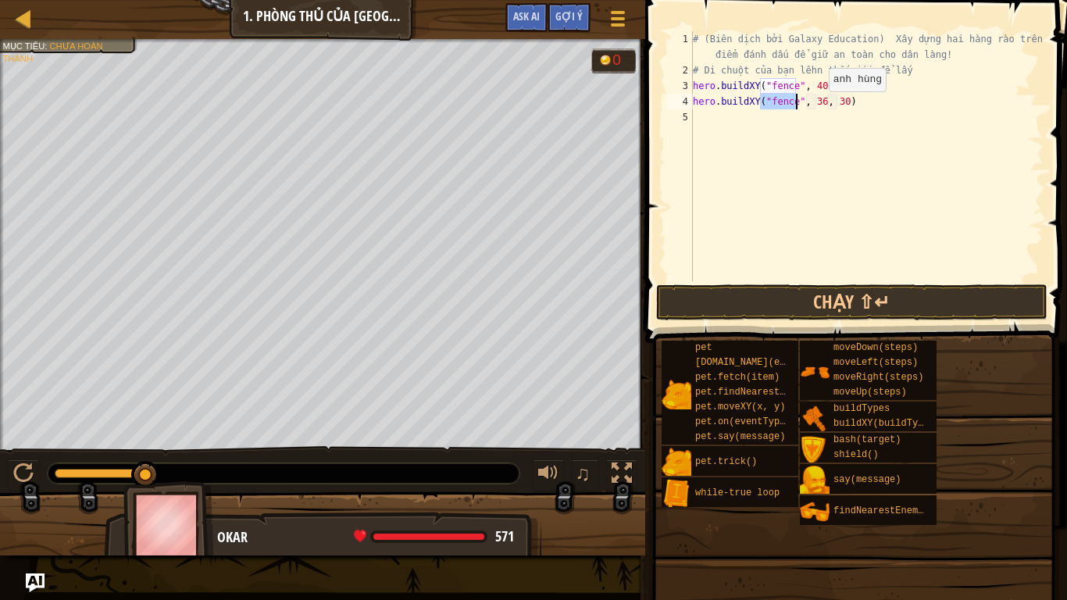
click at [815, 107] on div "# (Biên dịch bởi Galaxy Education) Xây dựng hai hàng rào trên các điểm đánh dấu…" at bounding box center [867, 179] width 354 height 297
click at [802, 187] on div "# (Biên dịch bởi Galaxy Education) Xây dựng hai hàng rào trên các điểm đánh dấu…" at bounding box center [867, 179] width 354 height 297
click at [817, 102] on div "# (Biên dịch bởi Galaxy Education) Xây dựng hai hàng rào trên các điểm đánh dấu…" at bounding box center [867, 179] width 354 height 297
click at [835, 108] on div "# (Biên dịch bởi Galaxy Education) Xây dựng hai hàng rào trên các điểm đánh dấu…" at bounding box center [867, 179] width 354 height 297
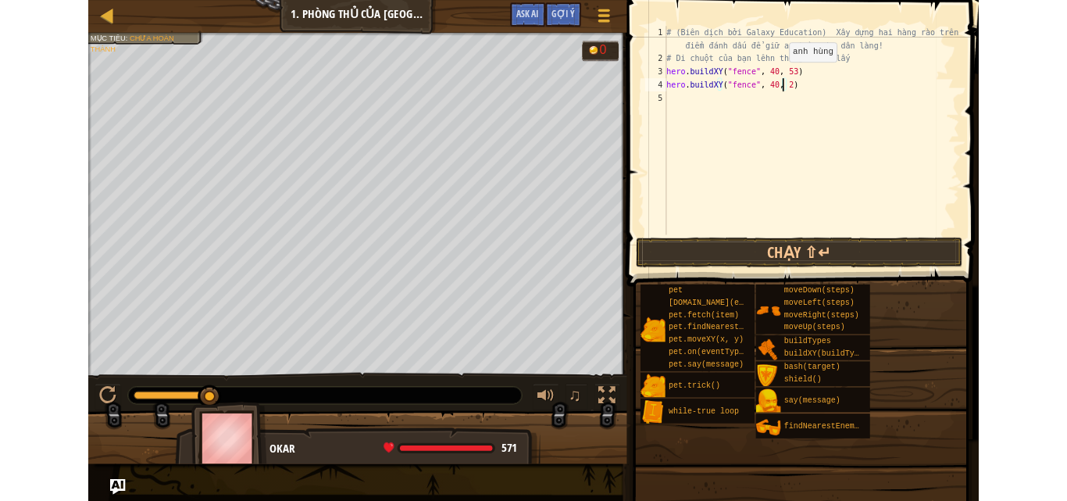
scroll to position [7, 11]
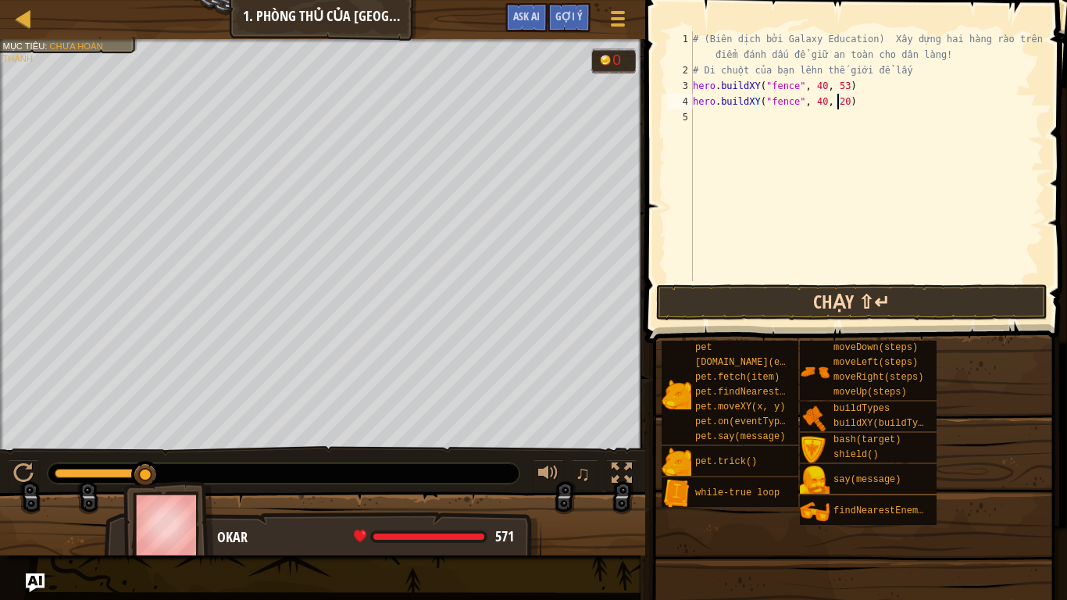
type textarea "hero.buildXY("fence", 40, 20)"
click at [798, 298] on button "Chạy ⇧↵" at bounding box center [851, 302] width 391 height 36
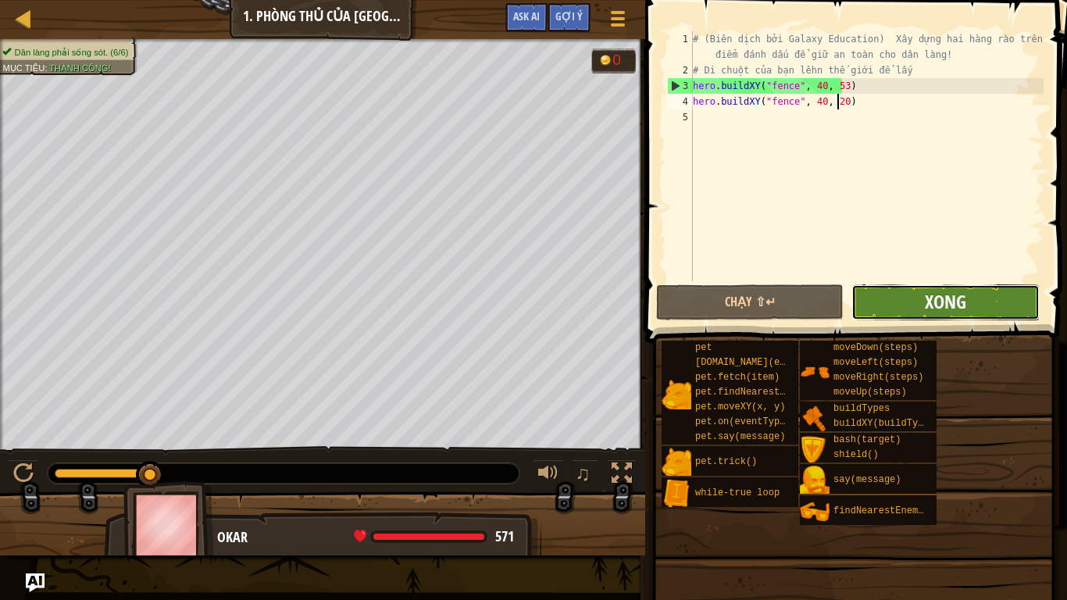
click at [945, 301] on span "Xong" at bounding box center [945, 301] width 41 height 25
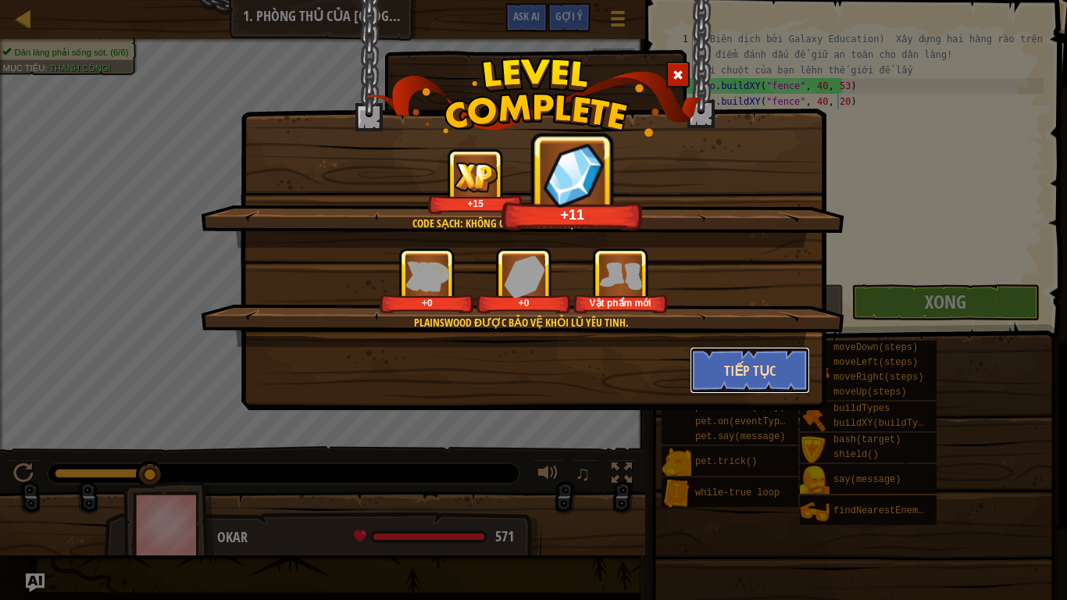
click at [740, 363] on button "Tiếp tục" at bounding box center [750, 370] width 121 height 47
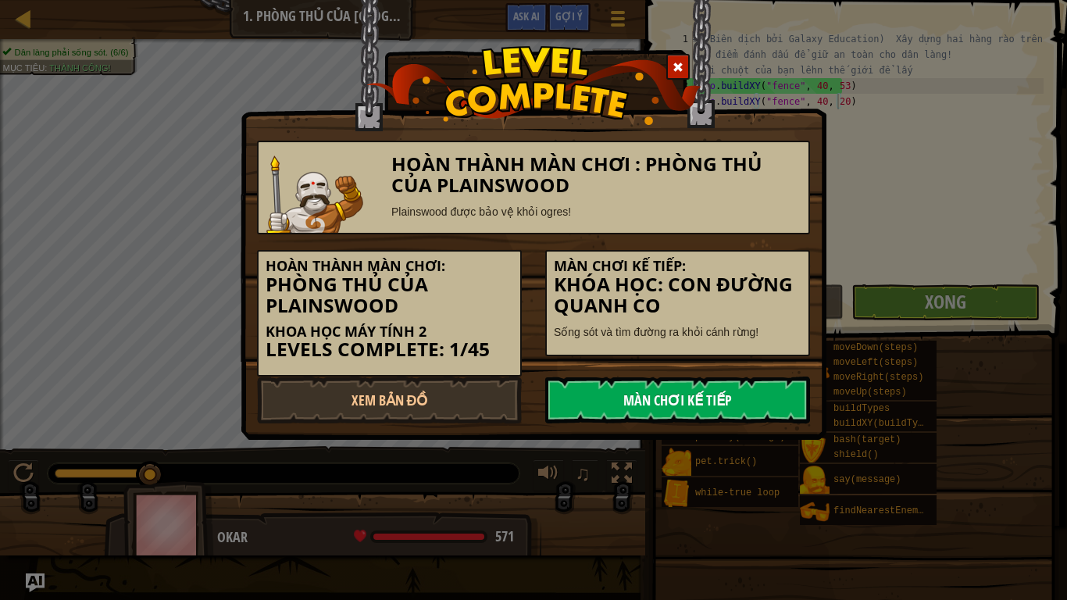
click at [663, 399] on link "Màn chơi kế tiếp" at bounding box center [677, 399] width 265 height 47
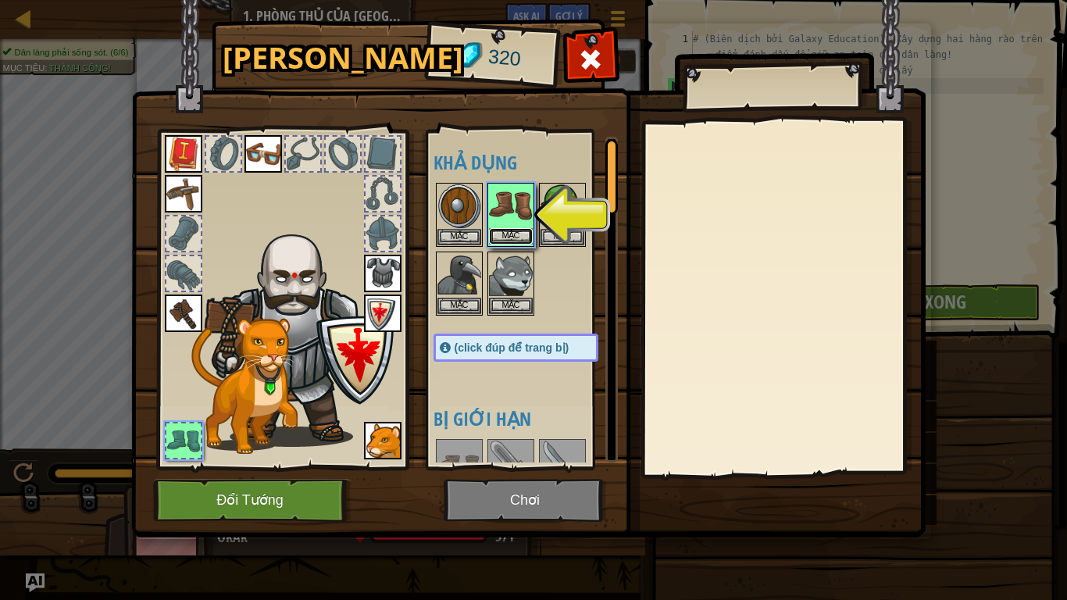
click at [497, 237] on button "Mặc" at bounding box center [511, 236] width 44 height 16
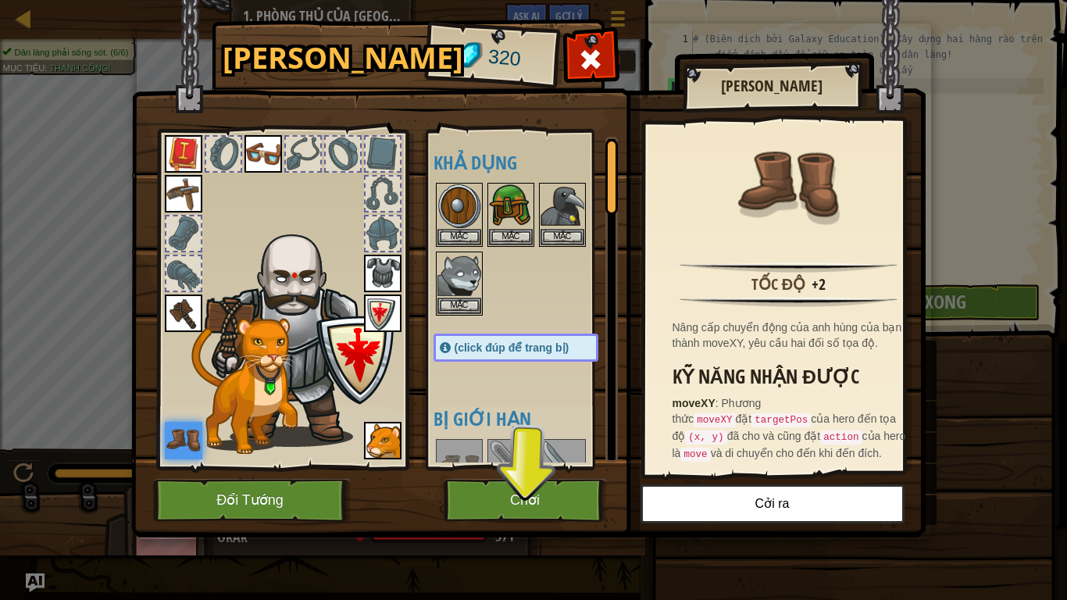
click at [31, 216] on div "Hành Trang 320 Khả dụng [PERSON_NAME] (click đúp để trang bị) Bị giới hạn Bị kh…" at bounding box center [533, 300] width 1067 height 600
click at [212, 54] on img at bounding box center [528, 253] width 794 height 567
